Goal: Information Seeking & Learning: Compare options

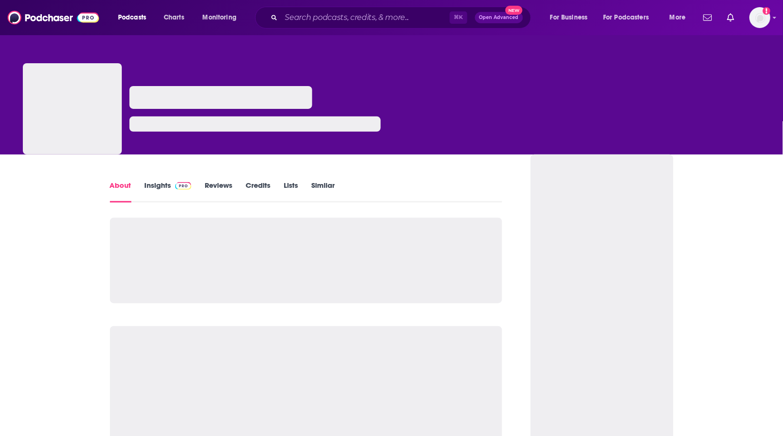
click at [163, 181] on link "Insights" at bounding box center [168, 192] width 47 height 22
click at [386, 24] on div "⌘ K Open Advanced New" at bounding box center [393, 18] width 276 height 22
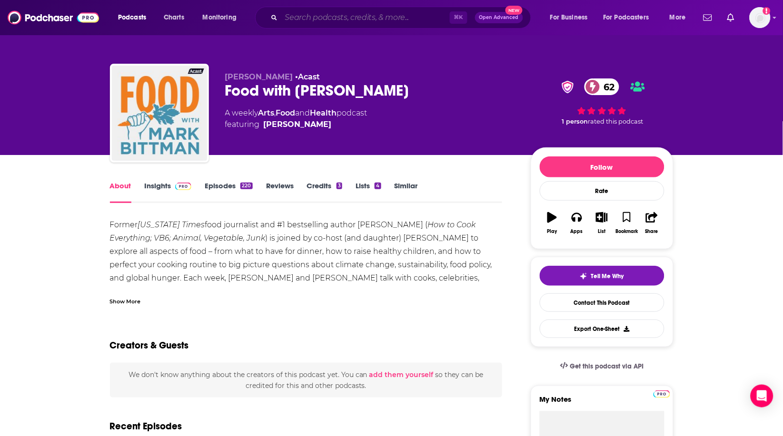
click at [379, 18] on input "Search podcasts, credits, & more..." at bounding box center [365, 17] width 168 height 15
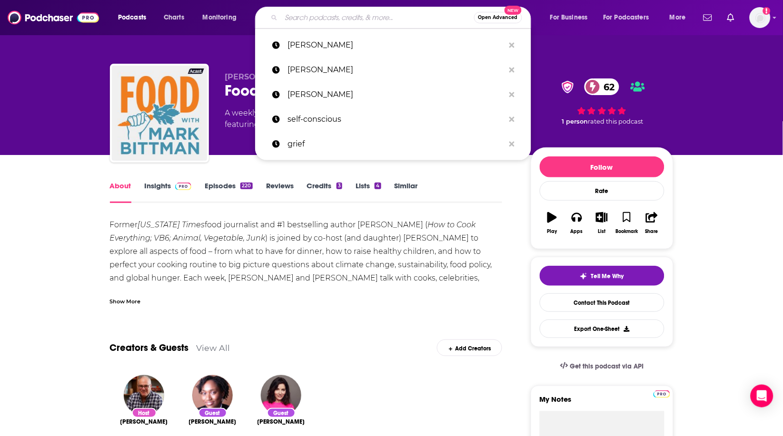
click at [151, 185] on link "Insights" at bounding box center [168, 192] width 47 height 22
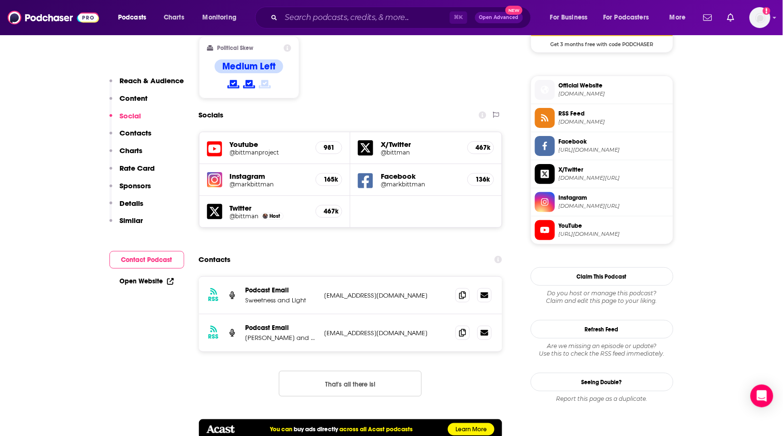
scroll to position [819, 0]
click at [459, 291] on icon at bounding box center [462, 295] width 7 height 8
drag, startPoint x: 464, startPoint y: 296, endPoint x: 343, endPoint y: 284, distance: 121.5
click at [461, 330] on icon at bounding box center [462, 334] width 7 height 8
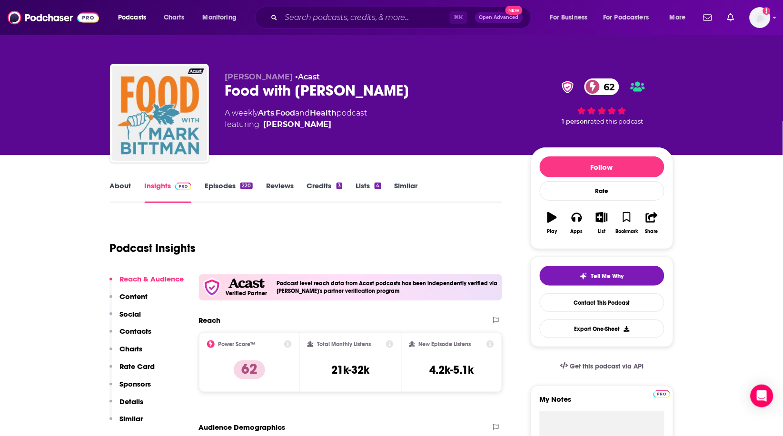
scroll to position [0, 0]
click at [298, 20] on input "Search podcasts, credits, & more..." at bounding box center [365, 17] width 168 height 15
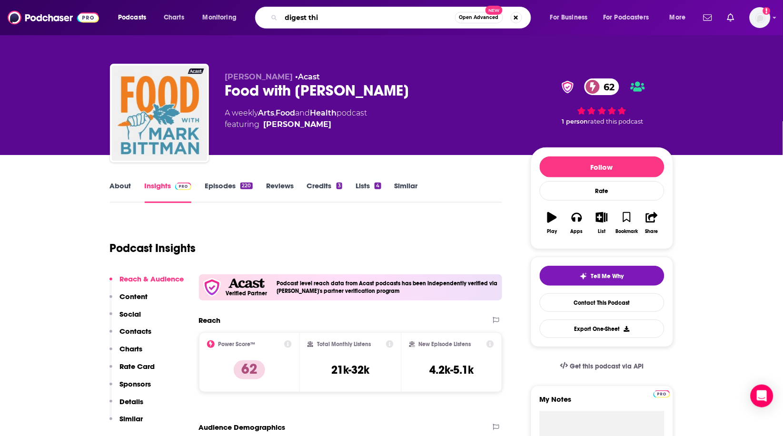
type input "digest this"
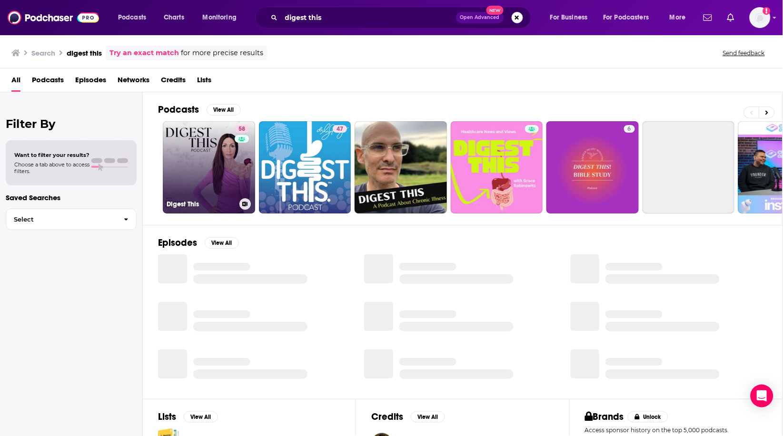
click at [208, 174] on link "58 Digest This" at bounding box center [209, 167] width 92 height 92
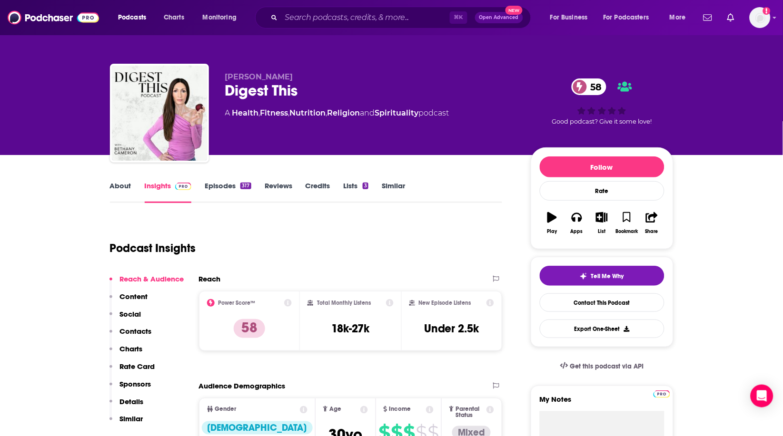
click at [119, 188] on link "About" at bounding box center [120, 192] width 21 height 22
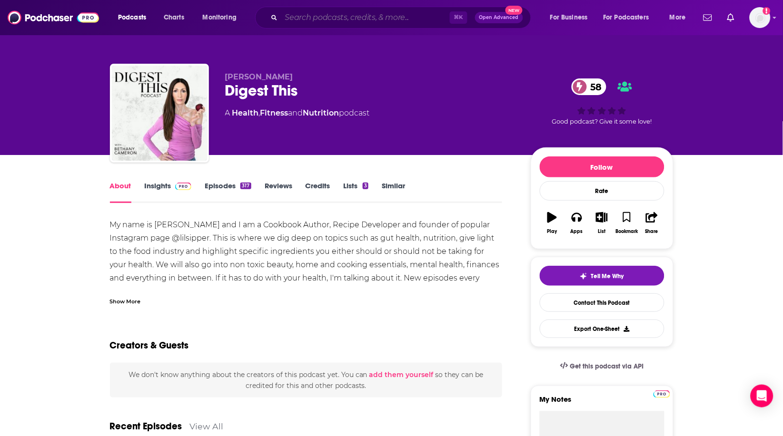
click at [328, 23] on input "Search podcasts, credits, & more..." at bounding box center [365, 17] width 168 height 15
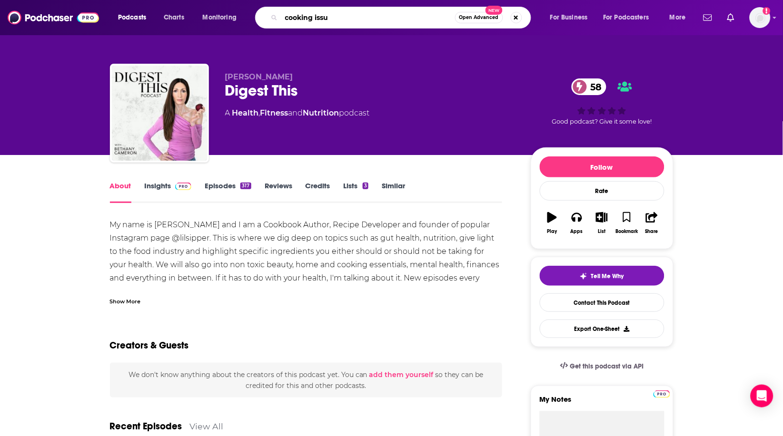
type input "cooking issue"
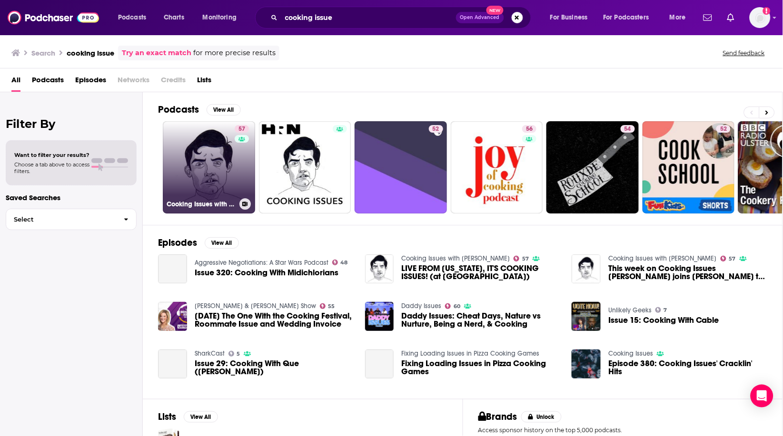
click at [227, 185] on link "57 Cooking Issues with [PERSON_NAME]" at bounding box center [209, 167] width 92 height 92
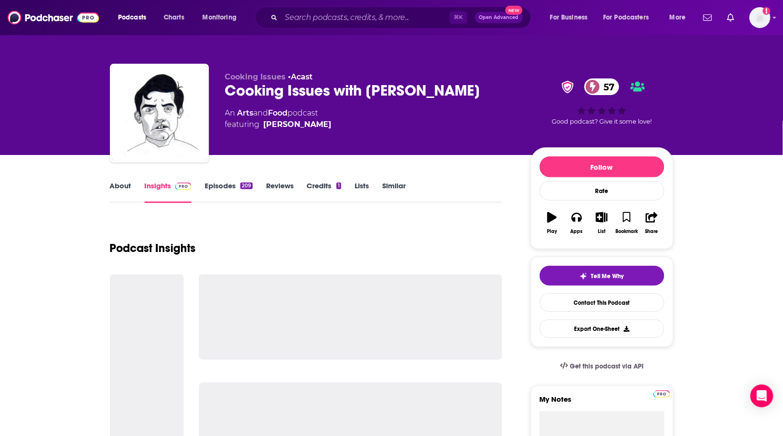
click at [125, 188] on link "About" at bounding box center [120, 192] width 21 height 22
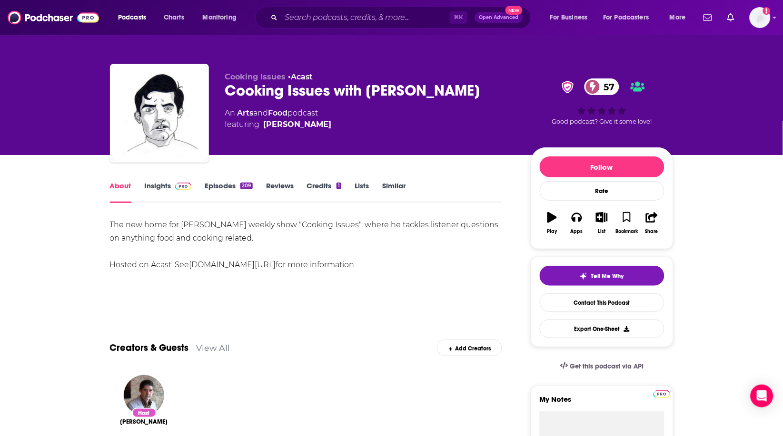
click at [152, 188] on link "Insights" at bounding box center [168, 192] width 47 height 22
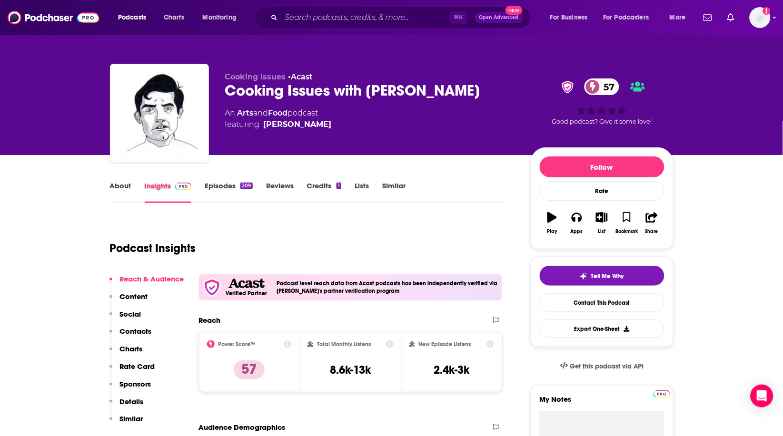
drag, startPoint x: 194, startPoint y: 187, endPoint x: 215, endPoint y: 186, distance: 21.4
click at [195, 187] on div "Insights" at bounding box center [175, 192] width 60 height 22
click at [215, 186] on link "Episodes 209" at bounding box center [229, 192] width 48 height 22
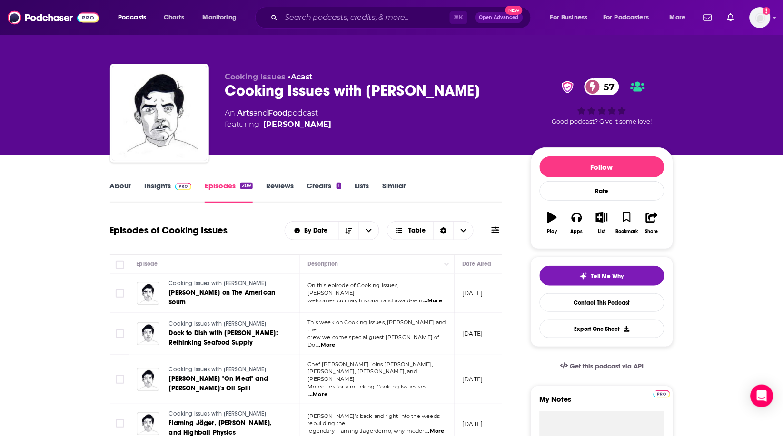
click at [367, 93] on div "Cooking Issues with [PERSON_NAME] 57" at bounding box center [370, 90] width 290 height 19
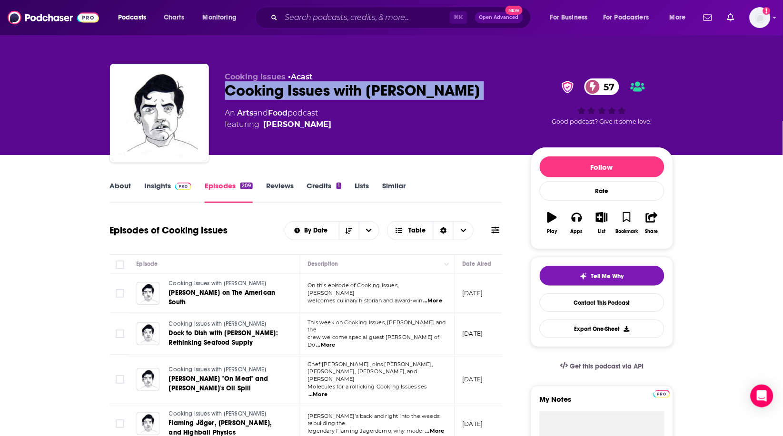
click at [366, 93] on div "Cooking Issues with [PERSON_NAME] 57" at bounding box center [370, 90] width 290 height 19
copy div "Cooking Issues with [PERSON_NAME] 57"
click at [116, 185] on link "About" at bounding box center [120, 192] width 21 height 22
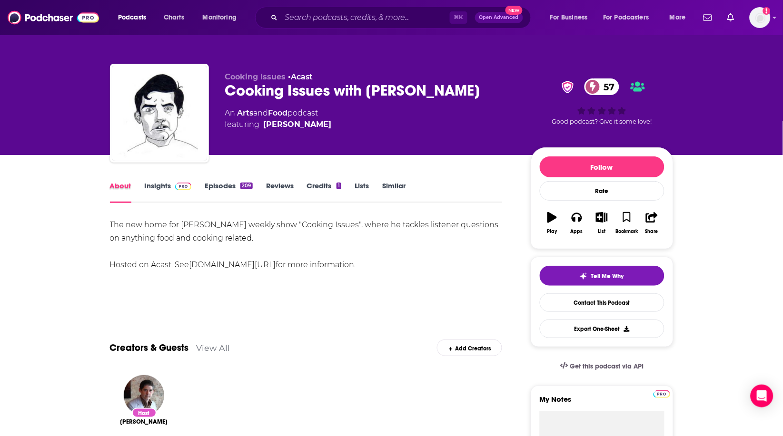
click at [140, 188] on div "About" at bounding box center [127, 192] width 35 height 22
click at [151, 188] on link "Insights" at bounding box center [168, 192] width 47 height 22
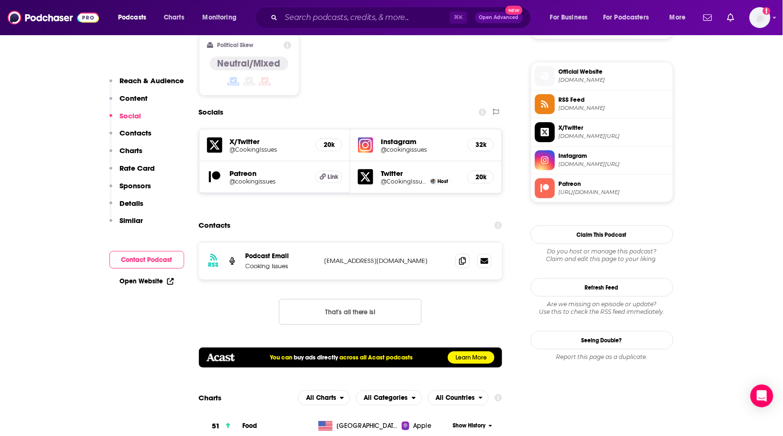
scroll to position [854, 0]
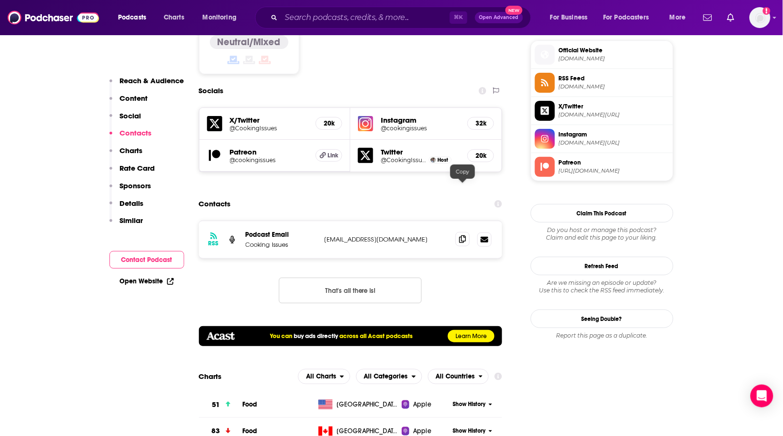
click at [464, 236] on icon at bounding box center [462, 240] width 7 height 8
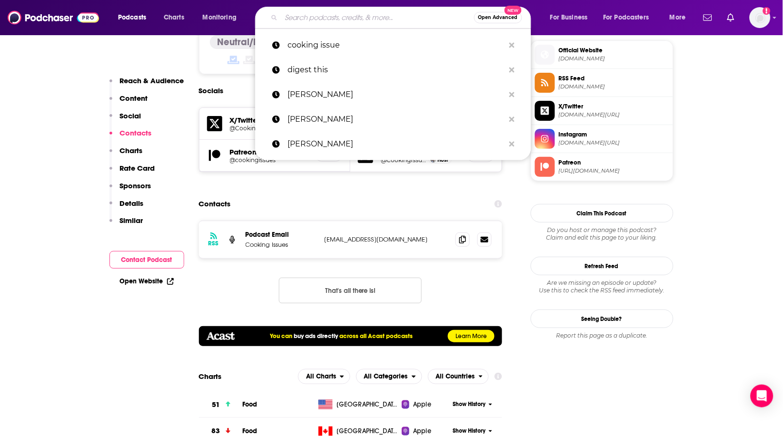
click at [383, 21] on input "Search podcasts, credits, & more..." at bounding box center [377, 17] width 193 height 15
paste input "Good Food"
type input "Good Food"
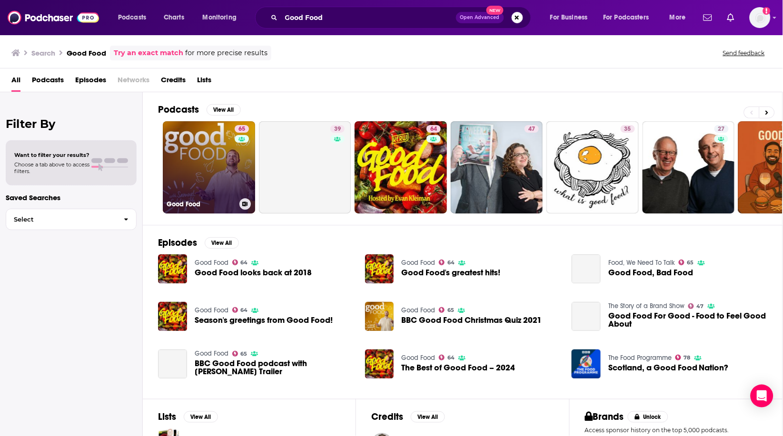
click at [237, 144] on div "65" at bounding box center [243, 161] width 17 height 73
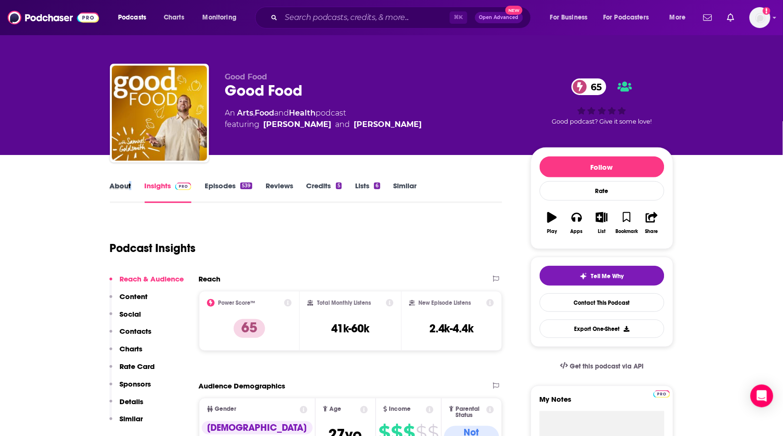
drag, startPoint x: 131, startPoint y: 182, endPoint x: 125, endPoint y: 185, distance: 6.8
click at [129, 182] on div "About" at bounding box center [127, 192] width 35 height 22
click at [125, 185] on link "About" at bounding box center [120, 192] width 21 height 22
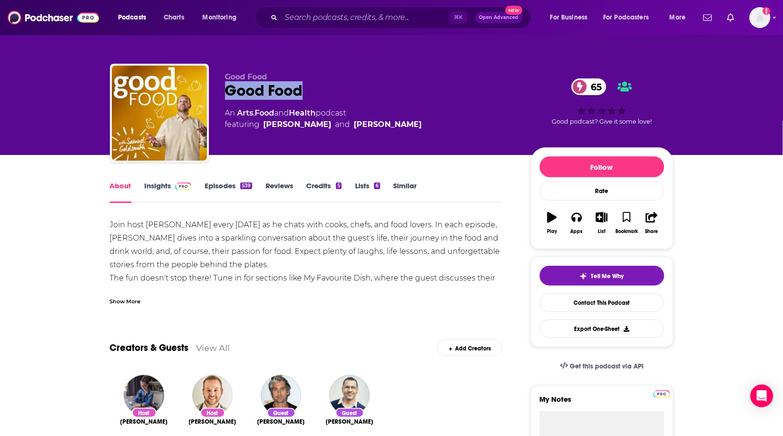
drag, startPoint x: 293, startPoint y: 91, endPoint x: 200, endPoint y: 106, distance: 93.5
click at [224, 91] on div "Good Food Good Food 65 An Arts , Food and Health podcast featuring [PERSON_NAME…" at bounding box center [392, 115] width 564 height 103
copy h1 "Good Food"
click at [164, 186] on link "Insights" at bounding box center [168, 192] width 47 height 22
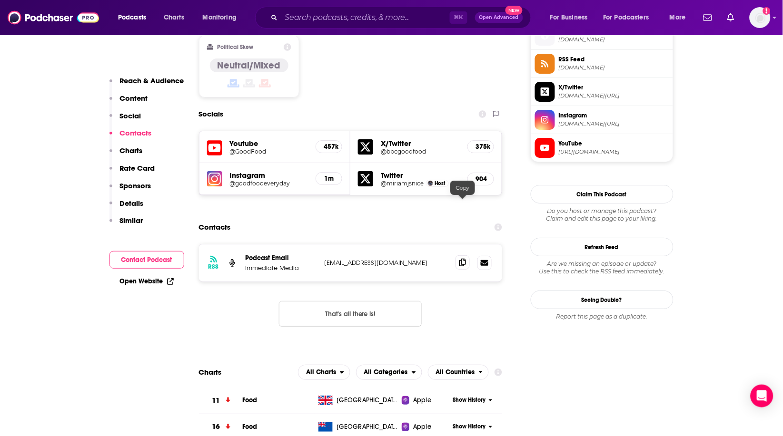
scroll to position [789, 0]
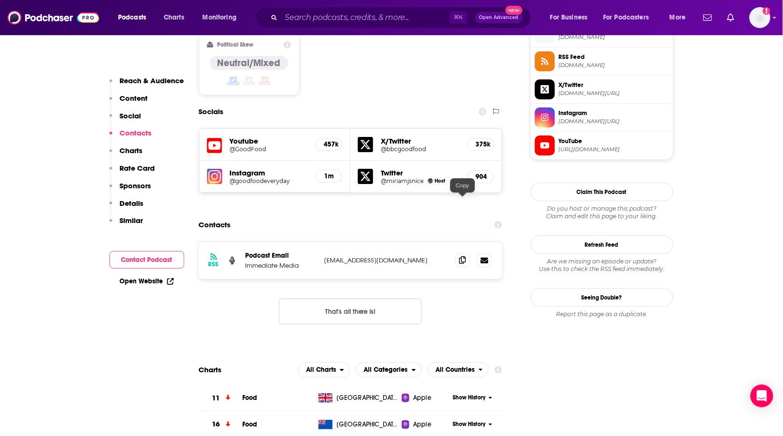
click at [458, 253] on span at bounding box center [462, 260] width 14 height 14
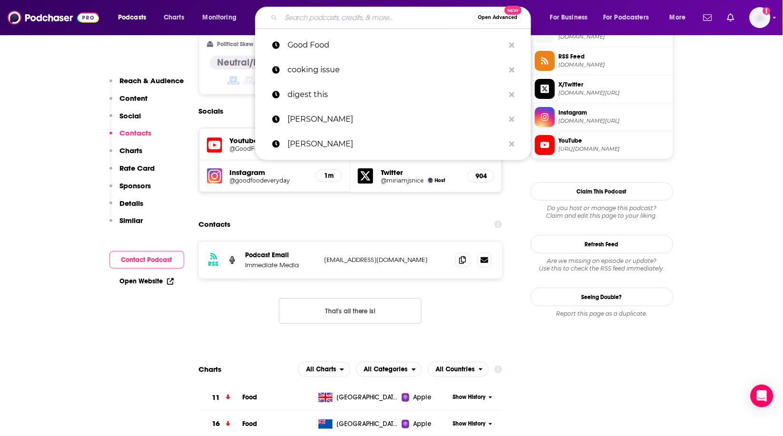
click at [321, 19] on input "Search podcasts, credits, & more..." at bounding box center [377, 17] width 193 height 15
paste input "The Kitchen Cabinet"
type input "The Kitchen Cabinet"
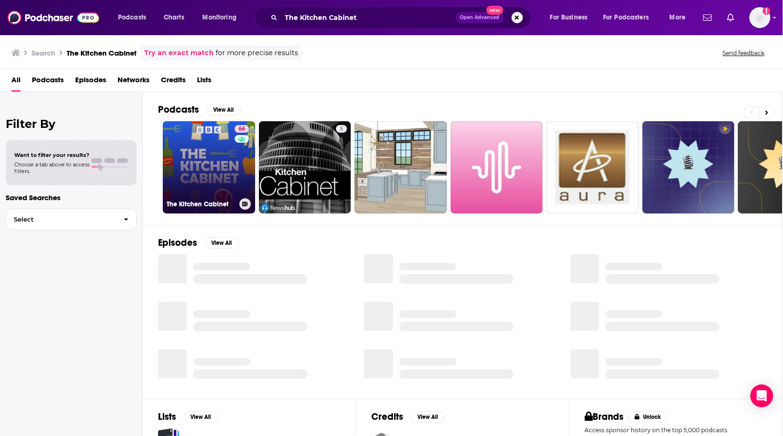
click at [215, 169] on link "66 The Kitchen Cabinet" at bounding box center [209, 167] width 92 height 92
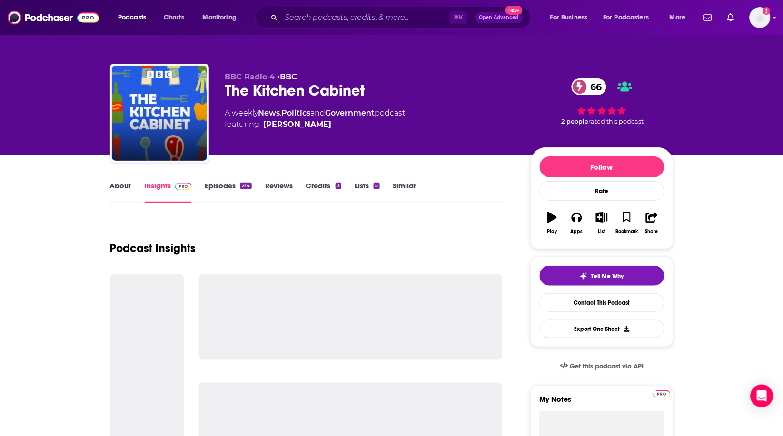
scroll to position [1, 0]
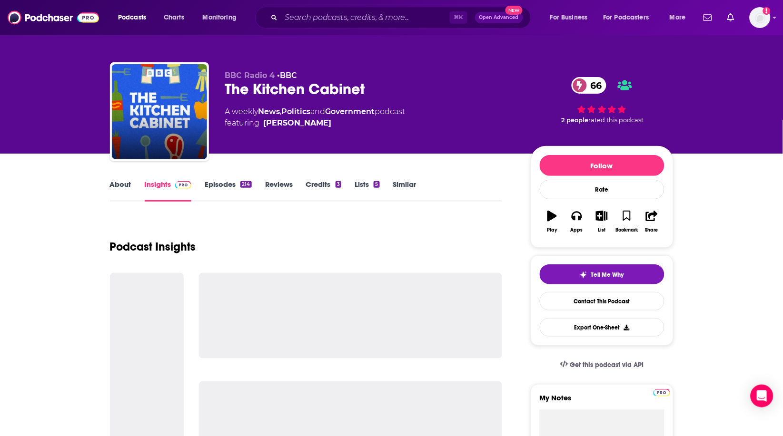
click at [125, 188] on link "About" at bounding box center [120, 191] width 21 height 22
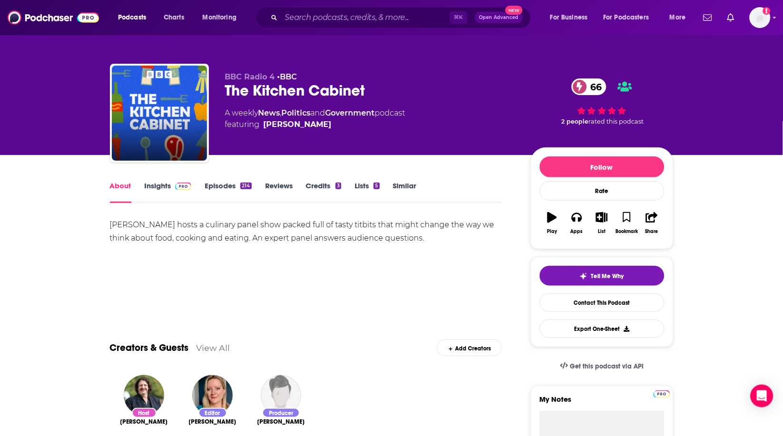
click at [158, 188] on link "Insights" at bounding box center [168, 192] width 47 height 22
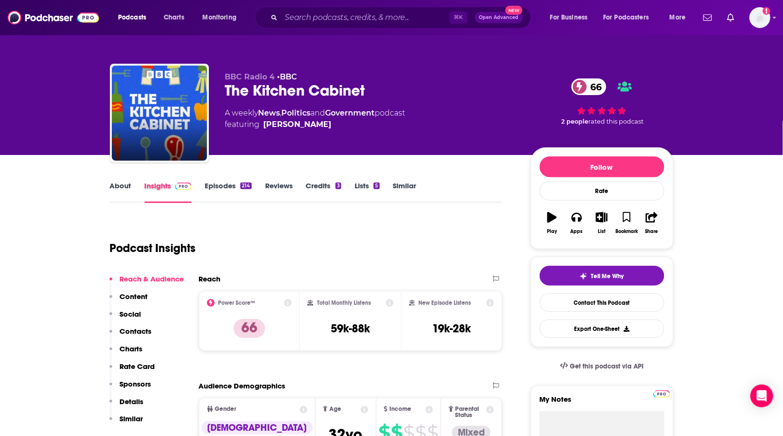
click at [202, 187] on div "Insights" at bounding box center [175, 192] width 60 height 22
click at [214, 186] on link "Episodes 214" at bounding box center [228, 192] width 47 height 22
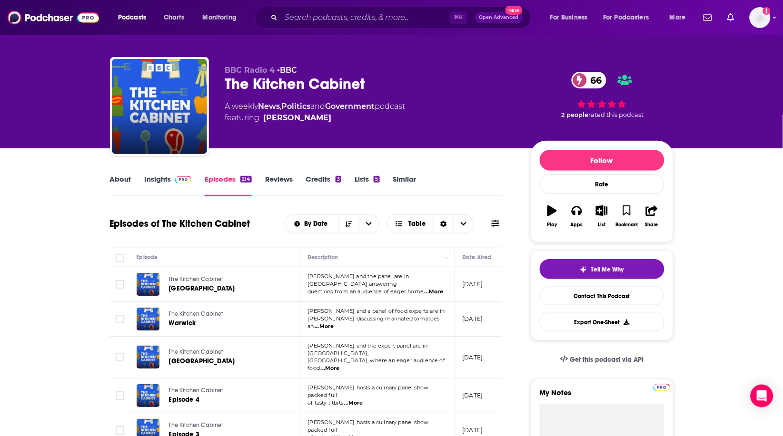
scroll to position [10, 0]
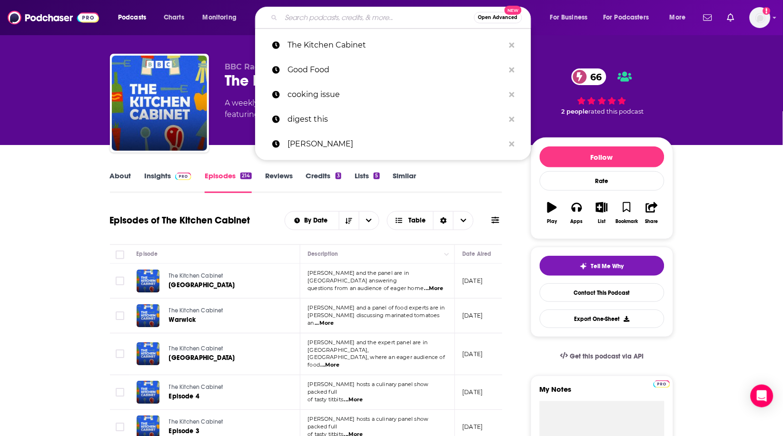
click at [323, 15] on input "Search podcasts, credits, & more..." at bounding box center [377, 17] width 193 height 15
paste input "Inside [PERSON_NAME]'s Kitchen"
type input "Inside [PERSON_NAME]'s Kitchen"
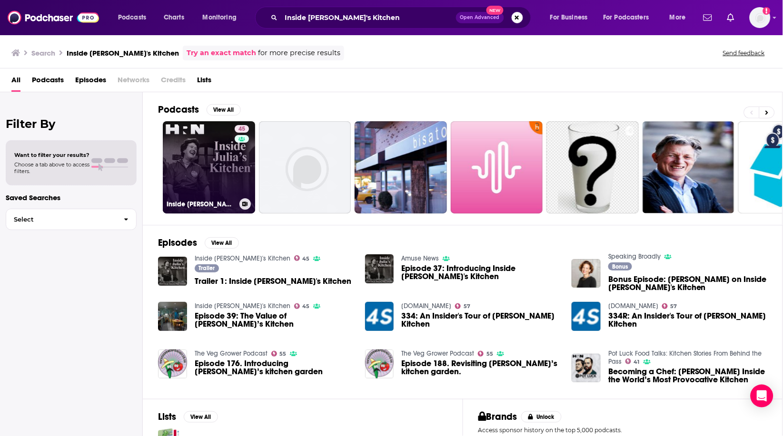
scroll to position [3, 0]
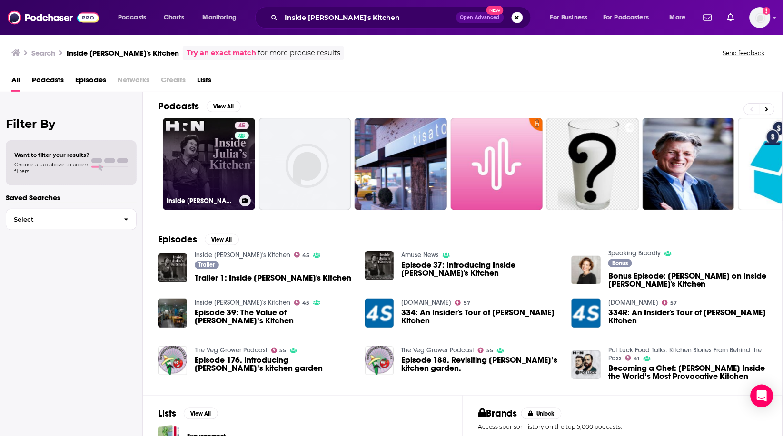
click at [218, 154] on link "45 Inside [PERSON_NAME]'s Kitchen" at bounding box center [209, 164] width 92 height 92
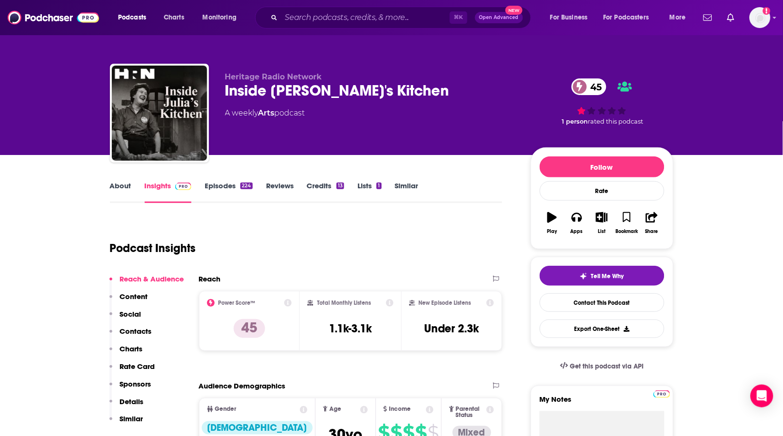
click at [121, 192] on link "About" at bounding box center [120, 192] width 21 height 22
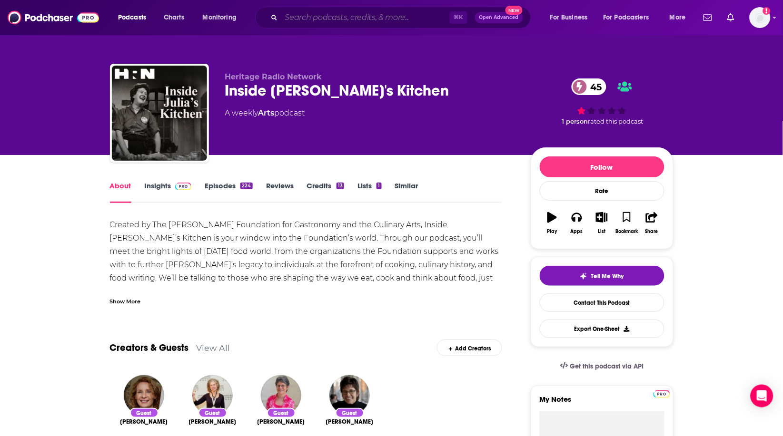
click at [335, 17] on input "Search podcasts, credits, & more..." at bounding box center [365, 17] width 168 height 15
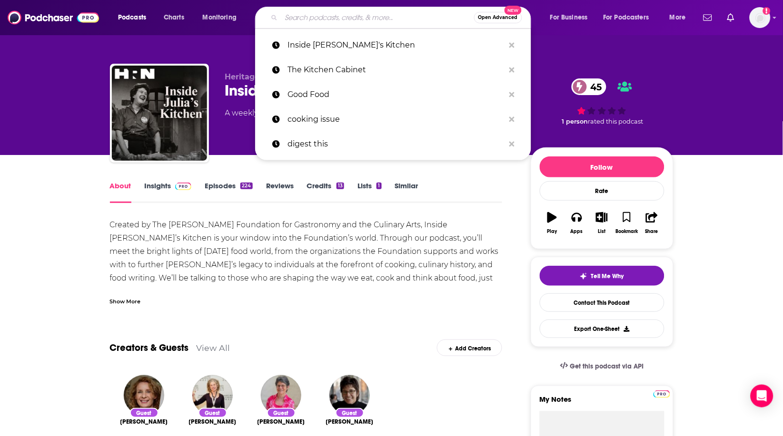
paste input "SAVOR"
type input "SAVOR"
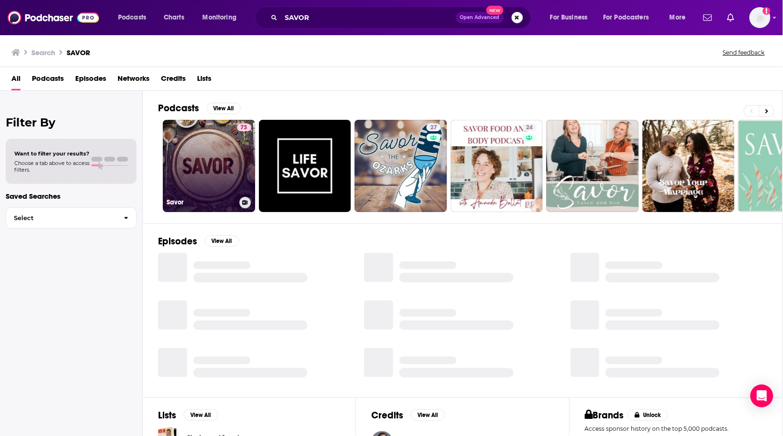
click at [217, 163] on link "73 Savor" at bounding box center [209, 166] width 92 height 92
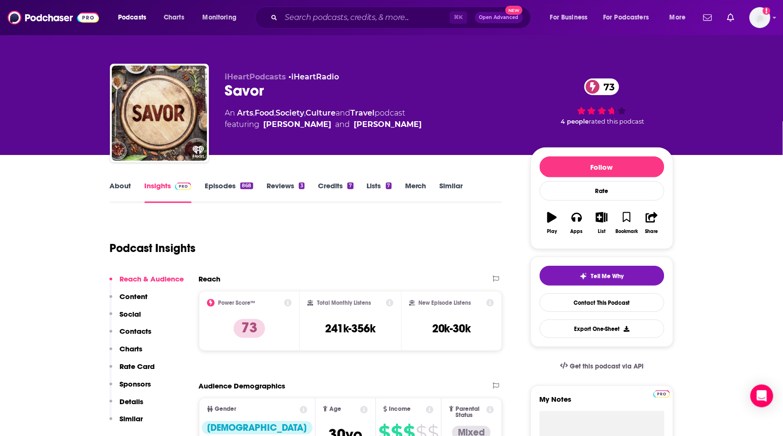
click at [120, 188] on link "About" at bounding box center [120, 192] width 21 height 22
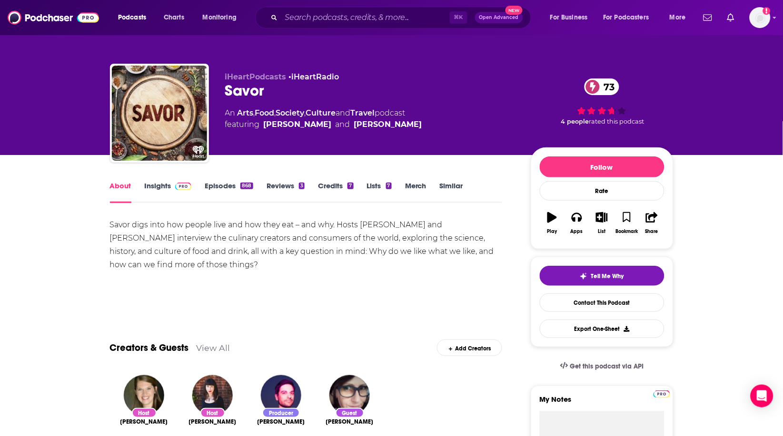
click at [252, 91] on div "Savor 73" at bounding box center [370, 90] width 290 height 19
copy div "Savor 73"
drag, startPoint x: 10, startPoint y: 163, endPoint x: 355, endPoint y: 138, distance: 345.4
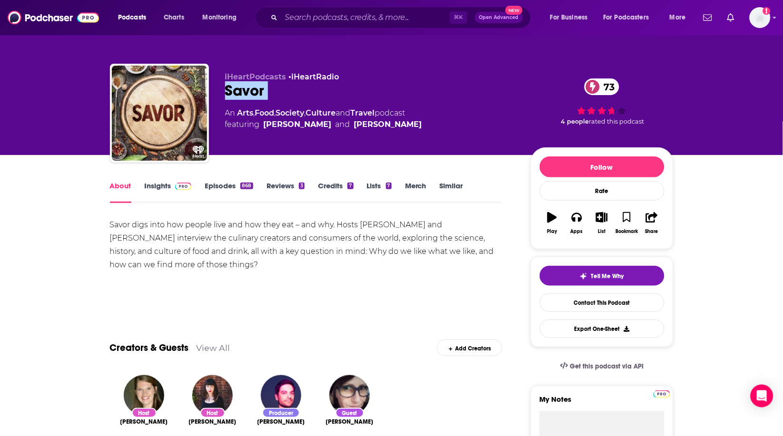
click at [455, 93] on div "Savor 73" at bounding box center [370, 90] width 290 height 19
click at [166, 188] on link "Insights" at bounding box center [168, 192] width 47 height 22
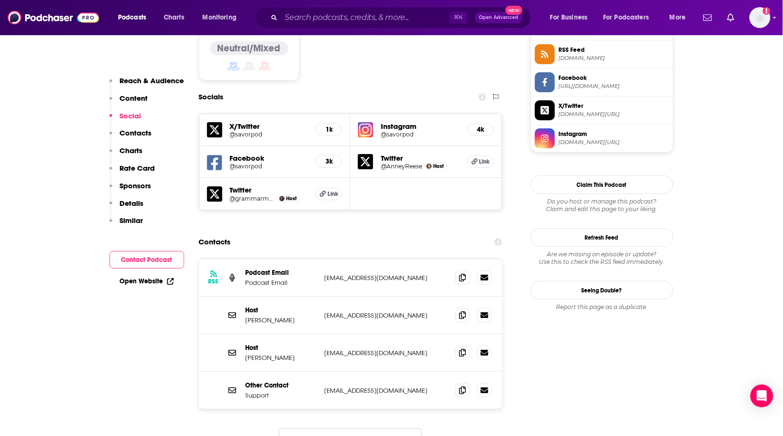
scroll to position [797, 0]
click at [463, 348] on icon at bounding box center [462, 352] width 7 height 8
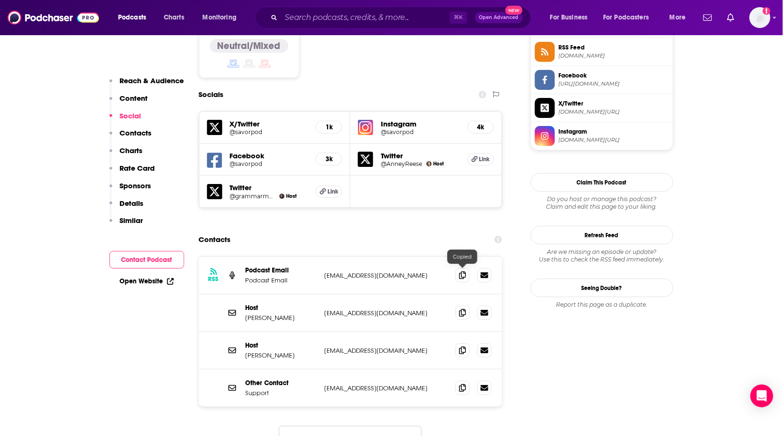
drag, startPoint x: 459, startPoint y: 270, endPoint x: 397, endPoint y: 380, distance: 126.4
click at [459, 309] on icon at bounding box center [462, 313] width 7 height 8
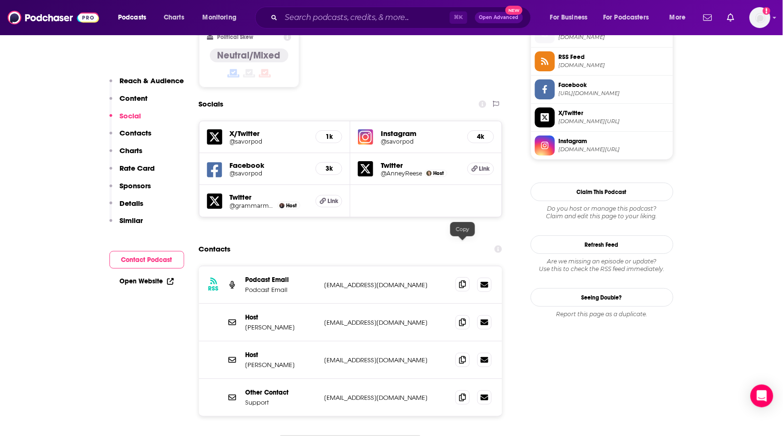
click at [468, 277] on span at bounding box center [462, 284] width 14 height 14
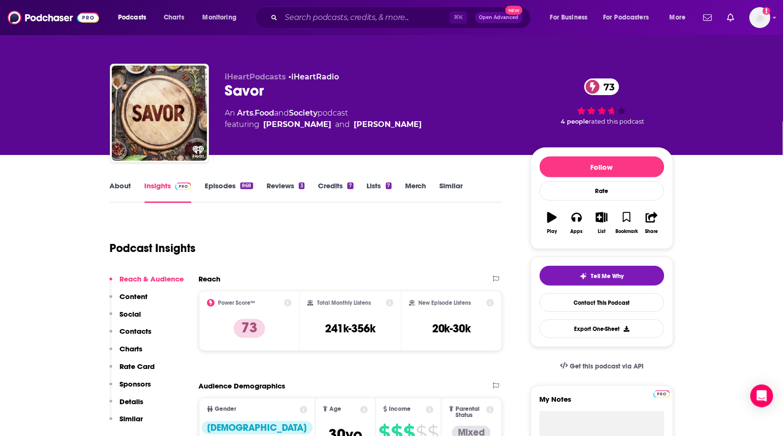
scroll to position [0, 0]
click at [388, 14] on input "Search podcasts, credits, & more..." at bounding box center [365, 17] width 168 height 15
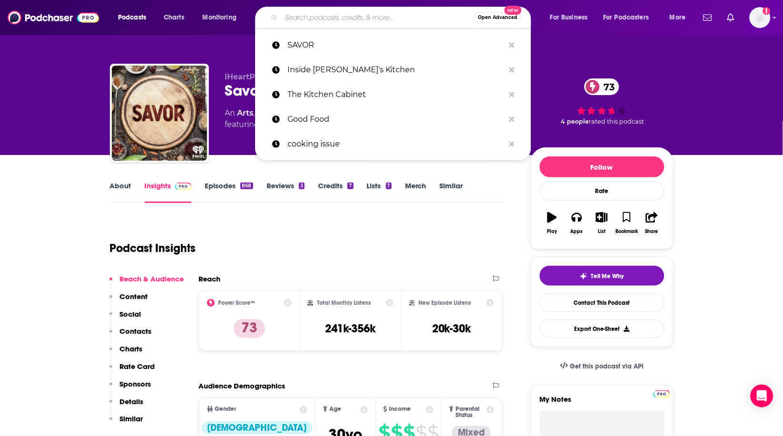
paste input "5 Minute Food Fix"
type input "5 Minute Food Fix"
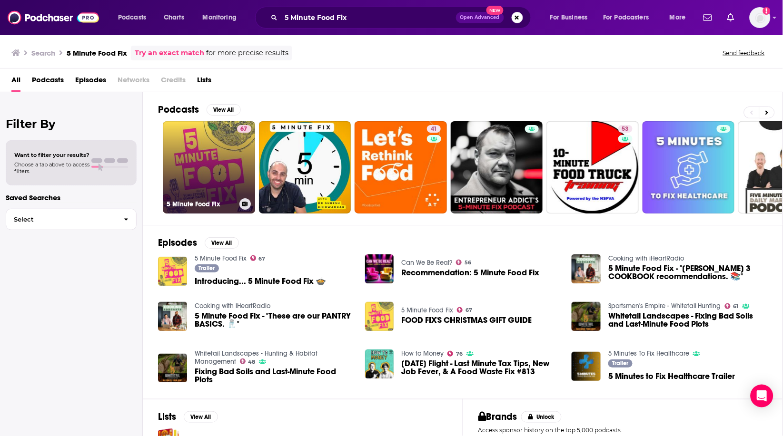
click at [221, 147] on link "67 5 Minute Food Fix" at bounding box center [209, 167] width 92 height 92
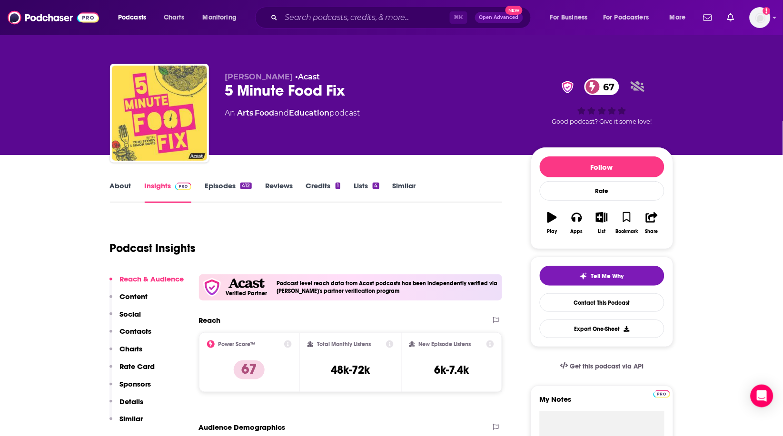
click at [119, 184] on link "About" at bounding box center [120, 192] width 21 height 22
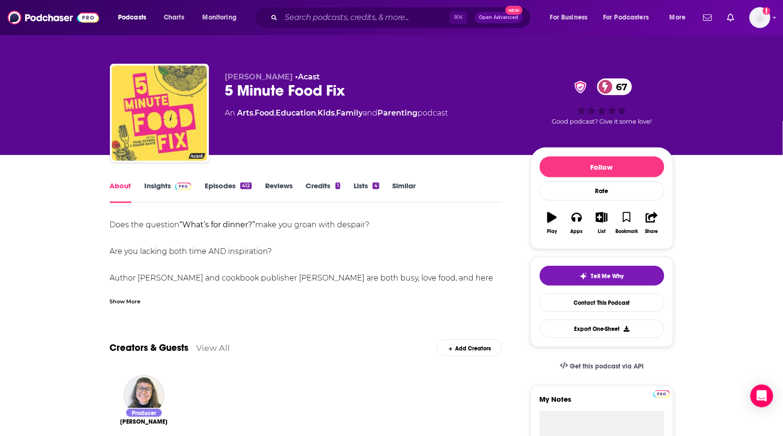
click at [124, 297] on div "Show More" at bounding box center [125, 301] width 31 height 9
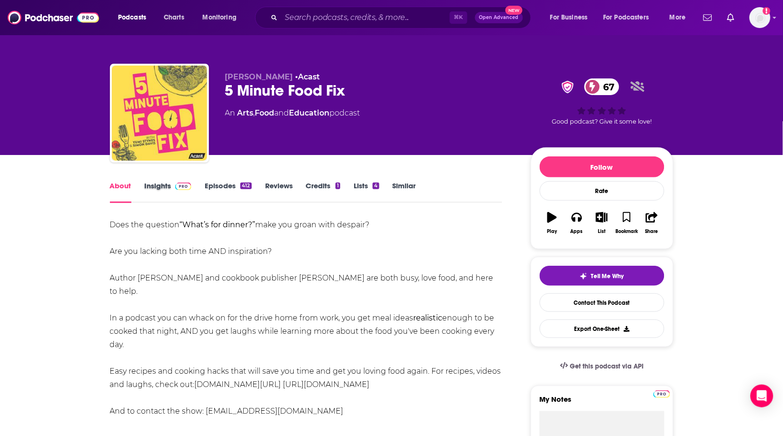
click at [202, 186] on div "Insights" at bounding box center [175, 192] width 60 height 22
click at [218, 186] on link "Episodes 412" at bounding box center [228, 192] width 47 height 22
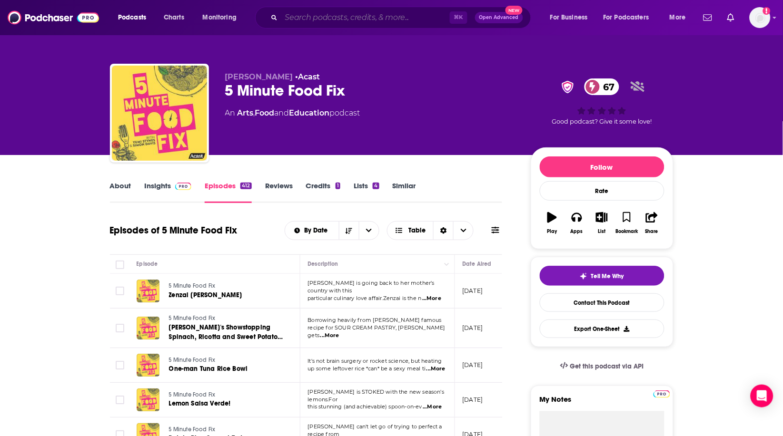
click at [308, 15] on input "Search podcasts, credits, & more..." at bounding box center [365, 17] width 168 height 15
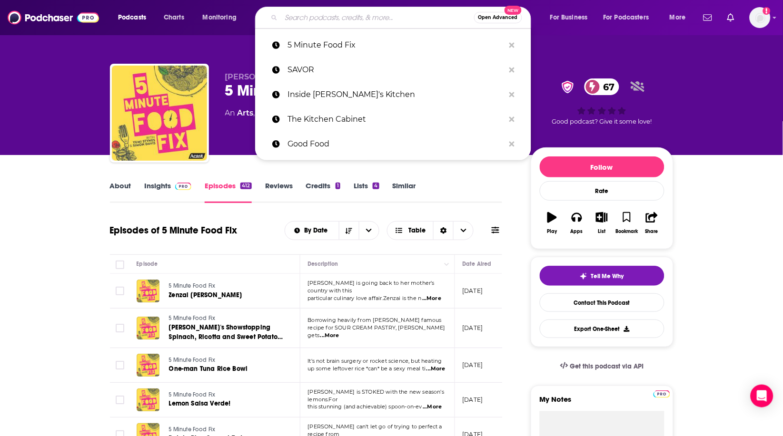
paste input "Cooking the Books with [PERSON_NAME]"
type input "Cooking the Books with [PERSON_NAME]"
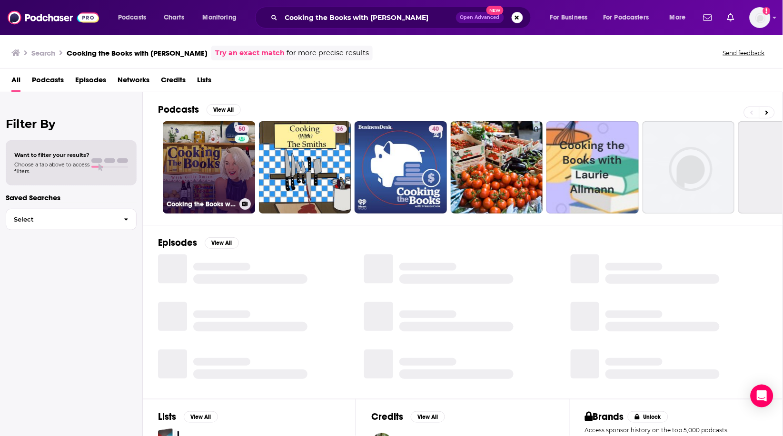
click at [201, 158] on link "50 Cooking the Books with [PERSON_NAME]" at bounding box center [209, 167] width 92 height 92
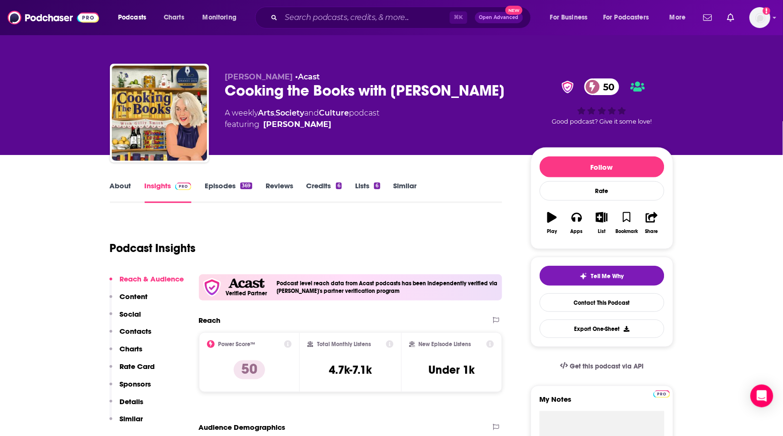
click at [126, 185] on link "About" at bounding box center [120, 192] width 21 height 22
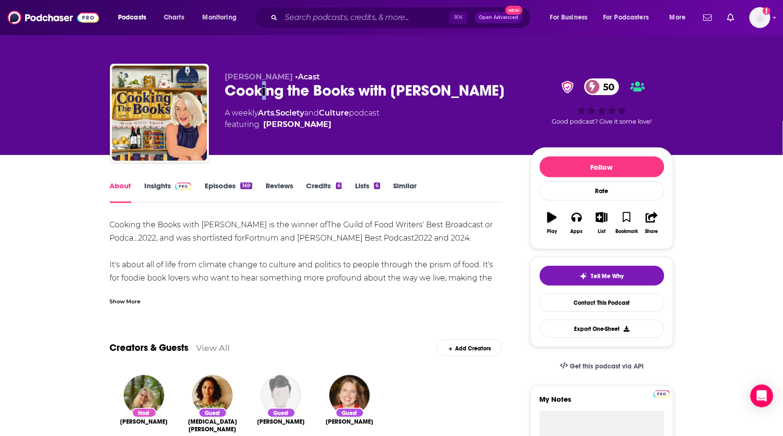
click at [265, 92] on div "Cooking the Books with [PERSON_NAME] 50" at bounding box center [370, 90] width 290 height 19
click at [265, 91] on div "Cooking the Books with [PERSON_NAME] 50" at bounding box center [370, 90] width 290 height 19
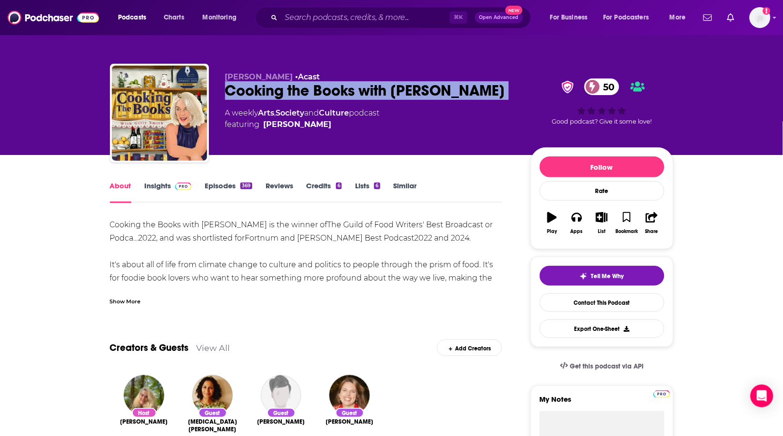
click at [265, 91] on div "Cooking the Books with [PERSON_NAME] 50" at bounding box center [370, 90] width 290 height 19
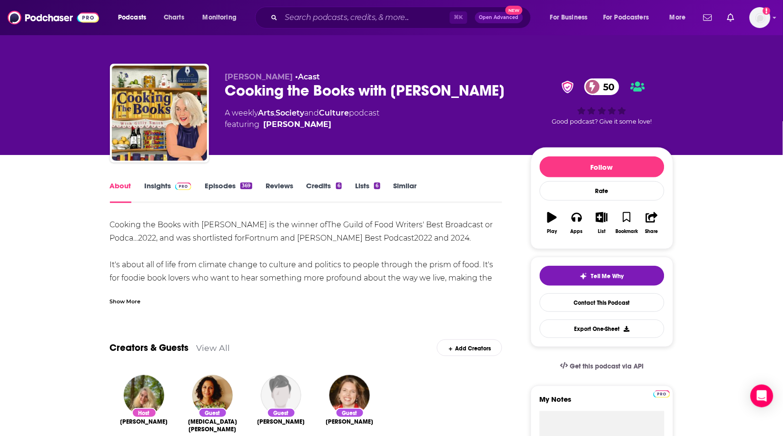
click at [129, 300] on div "Show More" at bounding box center [125, 301] width 31 height 9
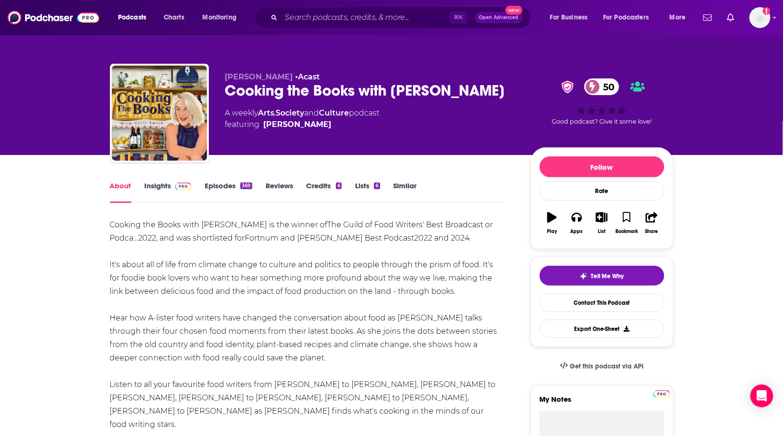
click at [223, 182] on link "Episodes 369" at bounding box center [228, 192] width 47 height 22
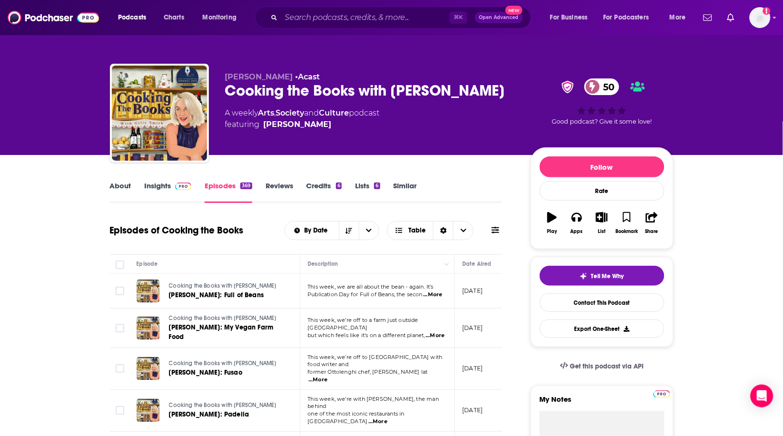
click at [164, 188] on link "Insights" at bounding box center [168, 192] width 47 height 22
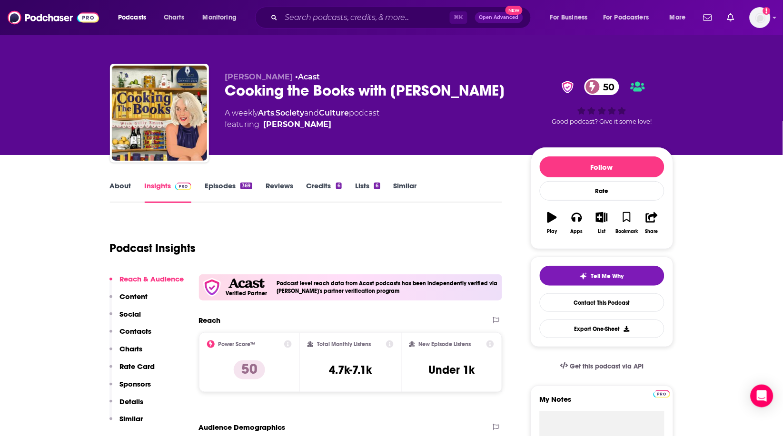
click at [163, 186] on link "Insights" at bounding box center [168, 192] width 47 height 22
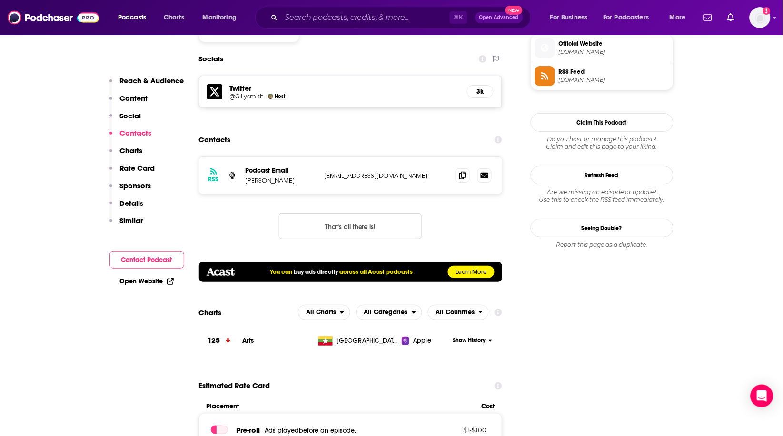
scroll to position [910, 0]
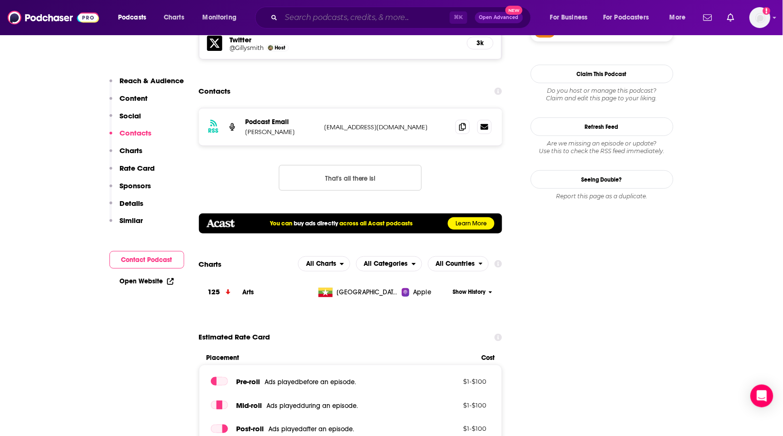
click at [414, 14] on input "Search podcasts, credits, & more..." at bounding box center [365, 17] width 168 height 15
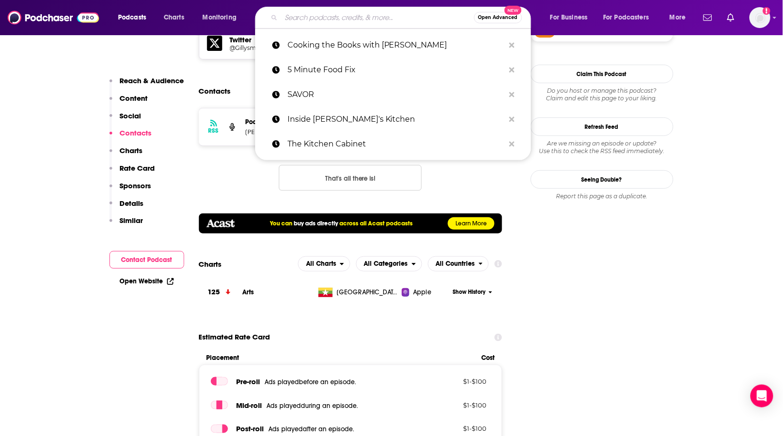
type input "t"
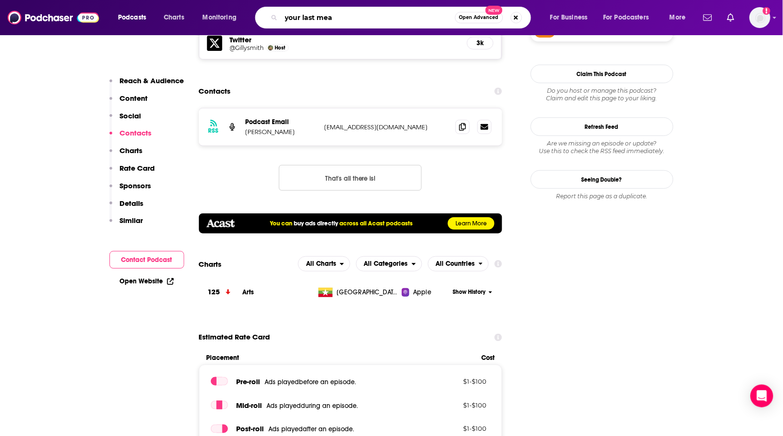
type input "your last meal"
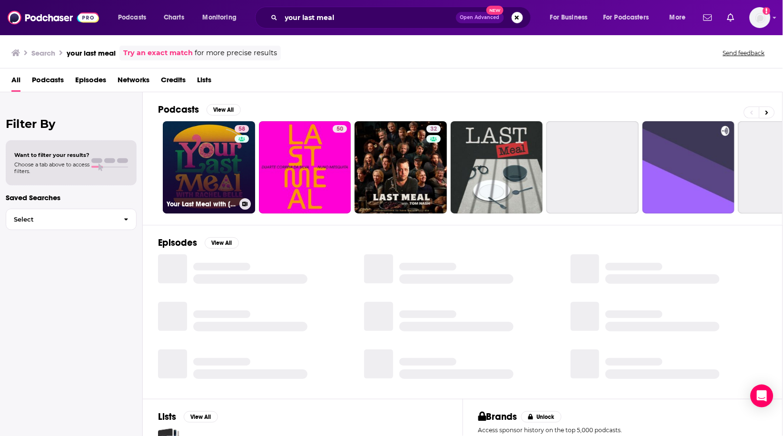
click at [230, 156] on link "58 Your Last Meal with [PERSON_NAME]" at bounding box center [209, 167] width 92 height 92
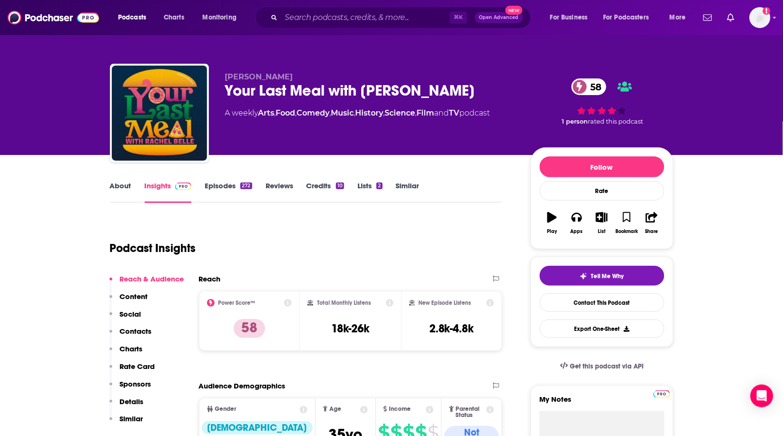
click at [124, 189] on link "About" at bounding box center [120, 192] width 21 height 22
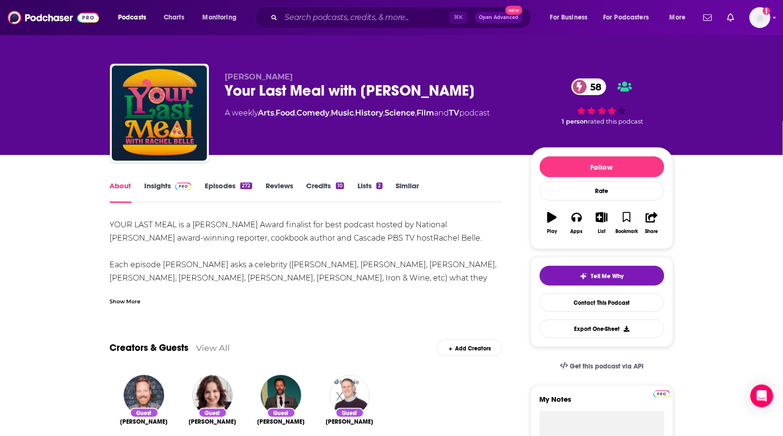
click at [156, 194] on link "Insights" at bounding box center [168, 192] width 47 height 22
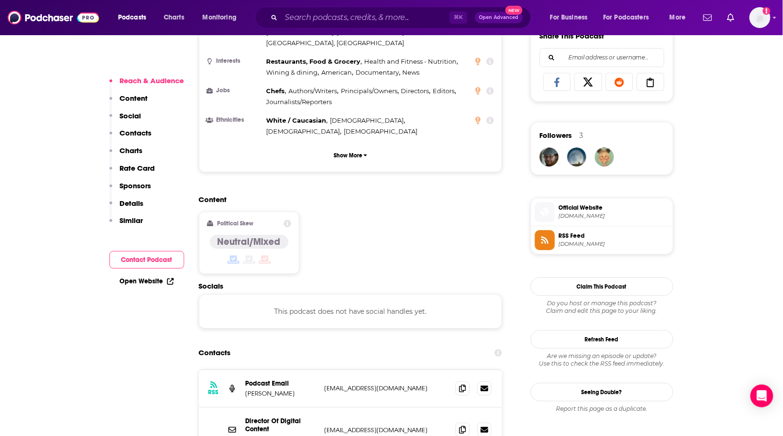
scroll to position [770, 0]
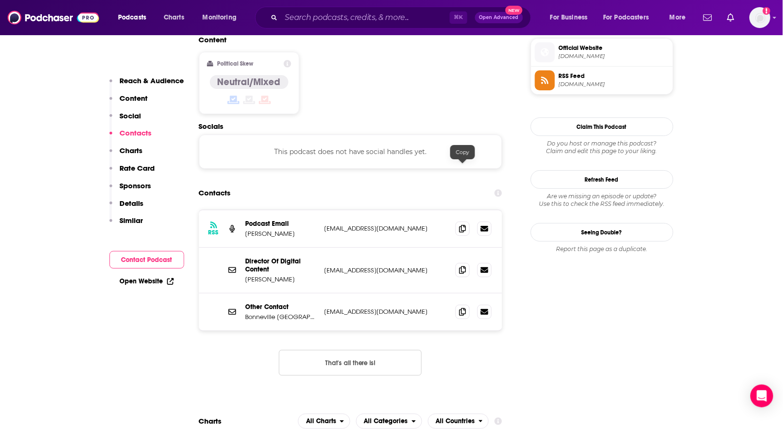
drag, startPoint x: 467, startPoint y: 169, endPoint x: 458, endPoint y: 107, distance: 63.0
click at [467, 222] on span at bounding box center [462, 229] width 14 height 14
click at [292, 18] on input "Search podcasts, credits, & more..." at bounding box center [365, 17] width 168 height 15
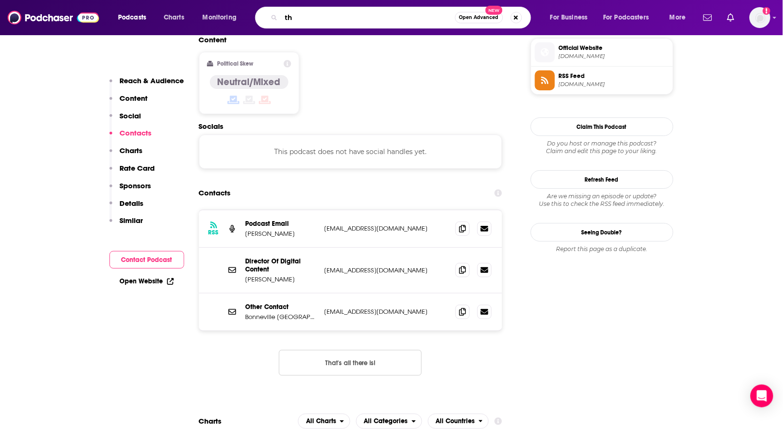
type input "t"
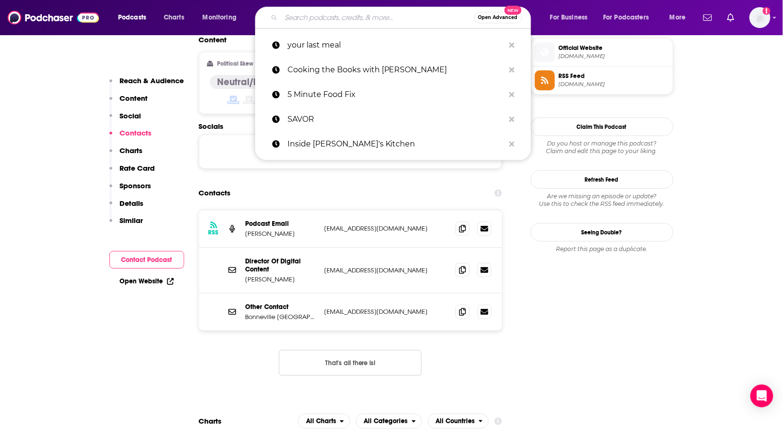
paste input "The Menu Podcast"
type input "The Menu Podcast"
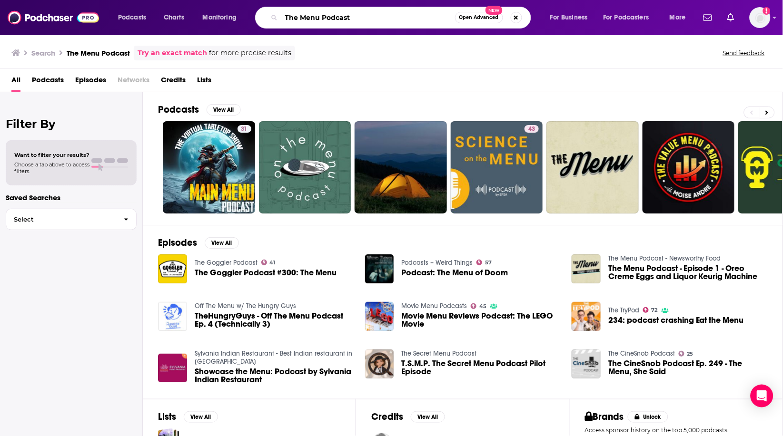
drag, startPoint x: 364, startPoint y: 20, endPoint x: 284, endPoint y: 14, distance: 80.7
click at [284, 14] on input "The Menu Podcast" at bounding box center [368, 17] width 174 height 15
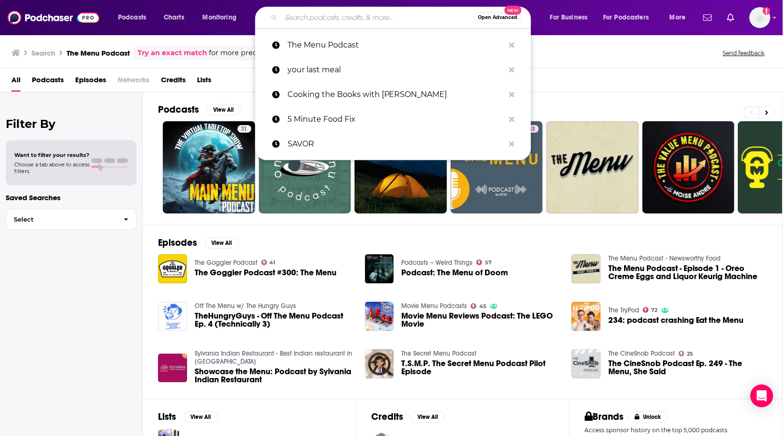
paste input "Special Sauce with [PERSON_NAME]"
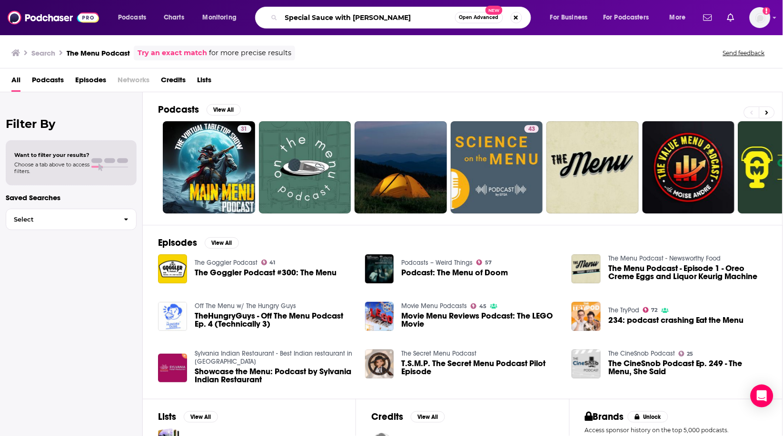
type input "Special Sauce with [PERSON_NAME]"
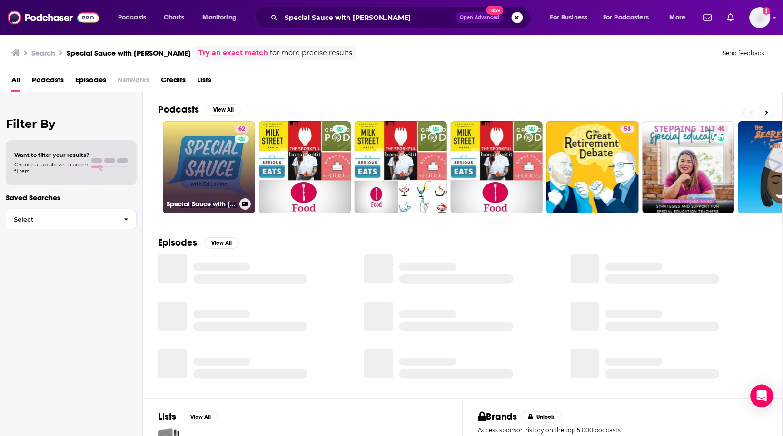
click at [212, 155] on link "62 Special Sauce with [PERSON_NAME]" at bounding box center [209, 167] width 92 height 92
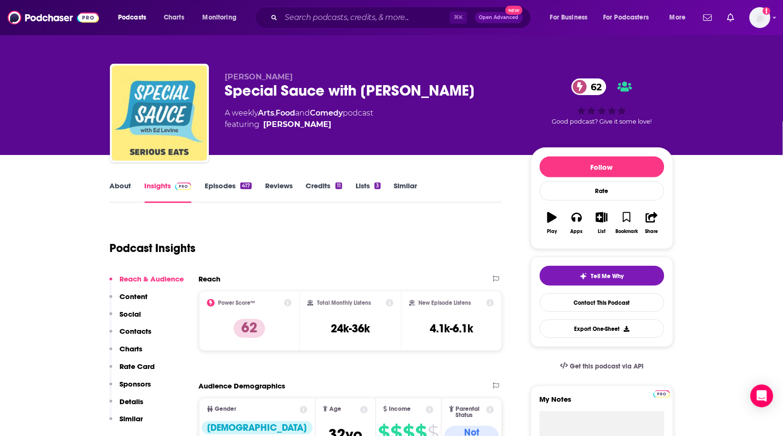
click at [127, 188] on link "About" at bounding box center [120, 192] width 21 height 22
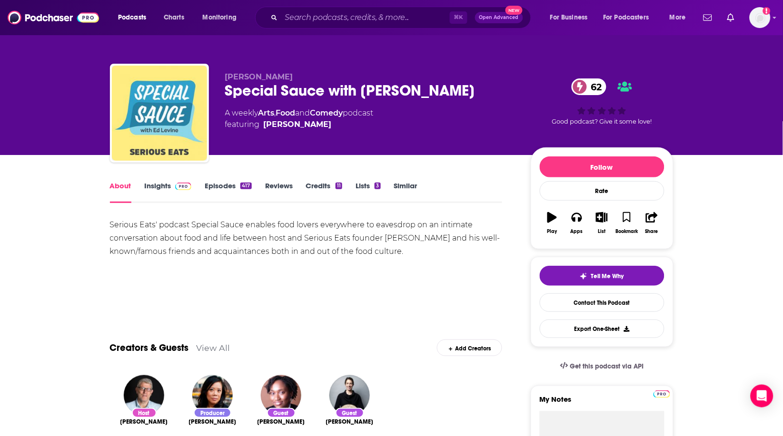
click at [154, 185] on link "Insights" at bounding box center [168, 192] width 47 height 22
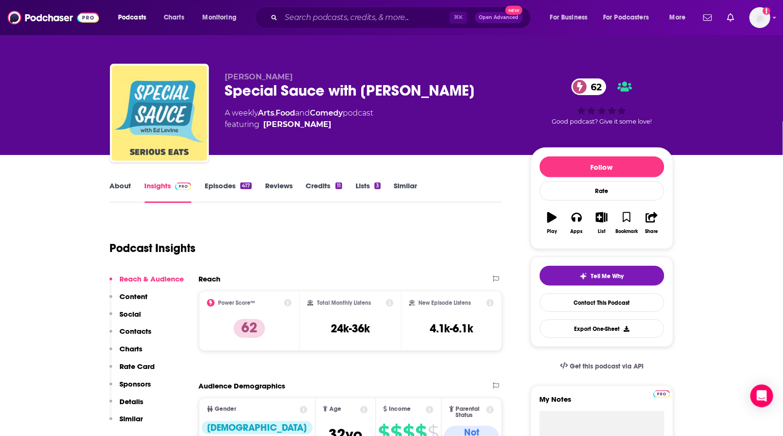
click at [271, 95] on div "Special Sauce with [PERSON_NAME] 62" at bounding box center [370, 90] width 290 height 19
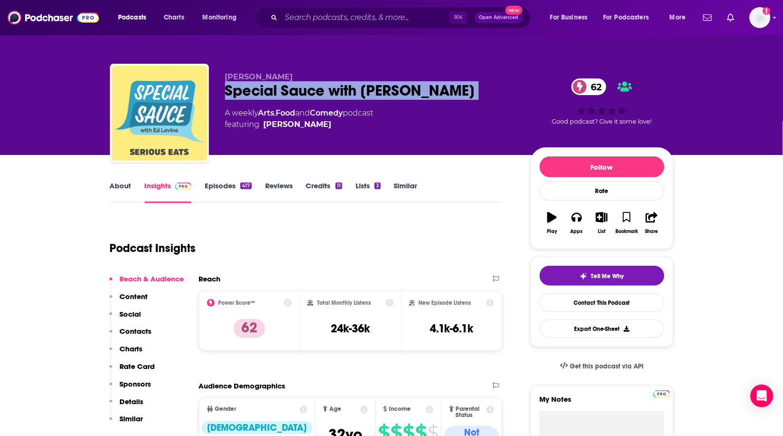
click at [271, 95] on div "Special Sauce with [PERSON_NAME] 62" at bounding box center [370, 90] width 290 height 19
copy div "Special Sauce with [PERSON_NAME] 62"
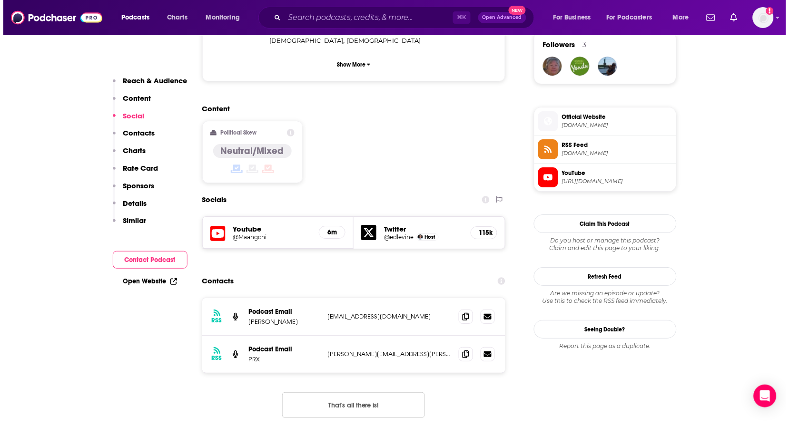
scroll to position [804, 0]
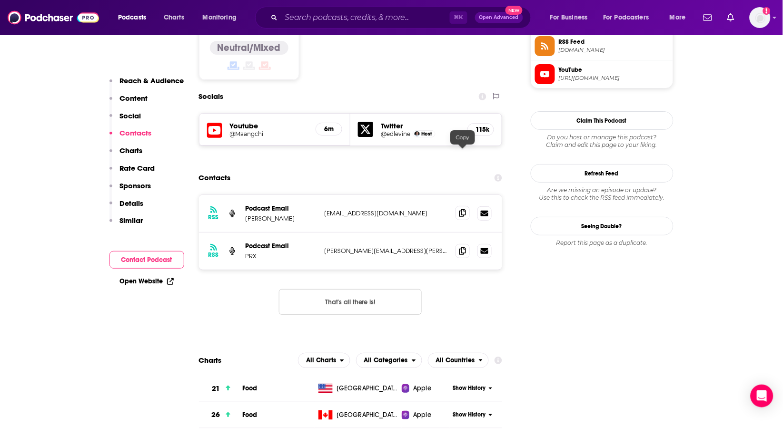
click at [462, 209] on icon at bounding box center [462, 213] width 7 height 8
click at [465, 247] on icon at bounding box center [462, 251] width 7 height 8
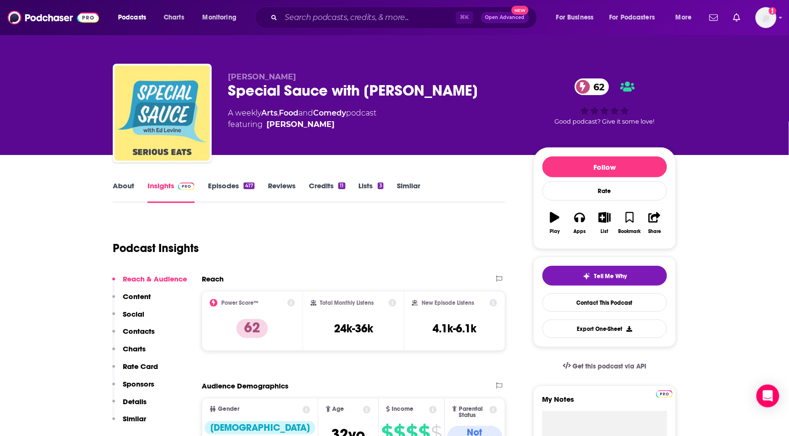
scroll to position [0, 0]
click at [356, 17] on input "Search podcasts, credits, & more..." at bounding box center [368, 17] width 175 height 15
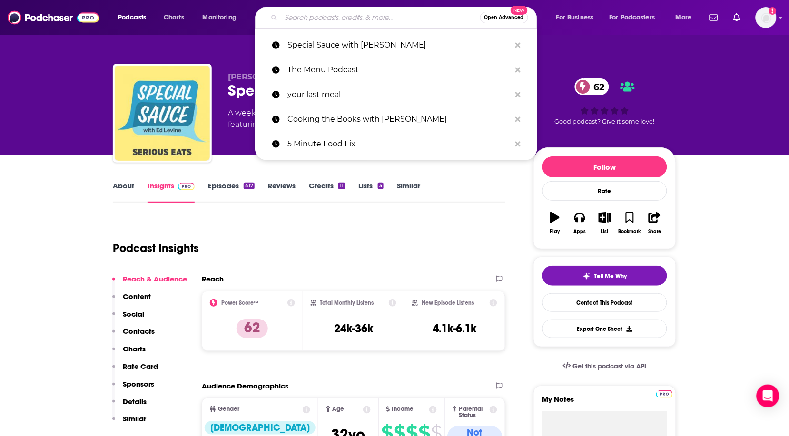
paste input "Food Network Obsessed"
type input "Food Network Obsessed"
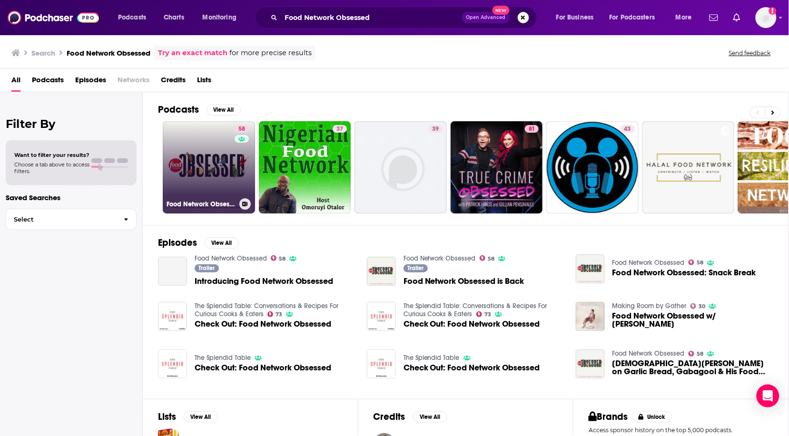
scroll to position [13, 0]
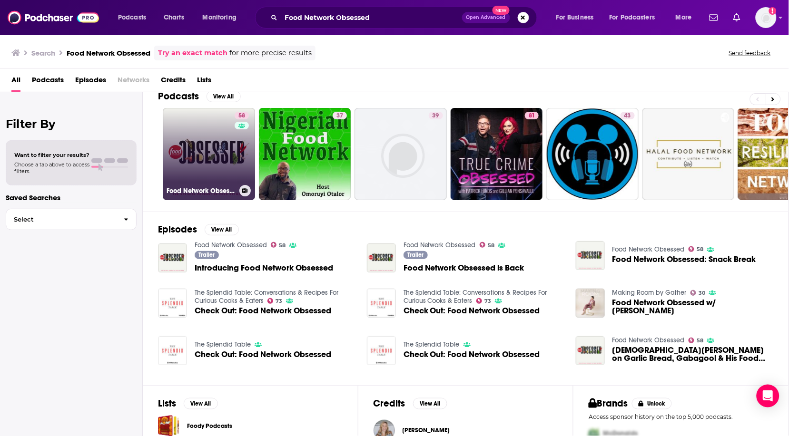
click at [213, 138] on link "58 Food Network Obsessed" at bounding box center [209, 154] width 92 height 92
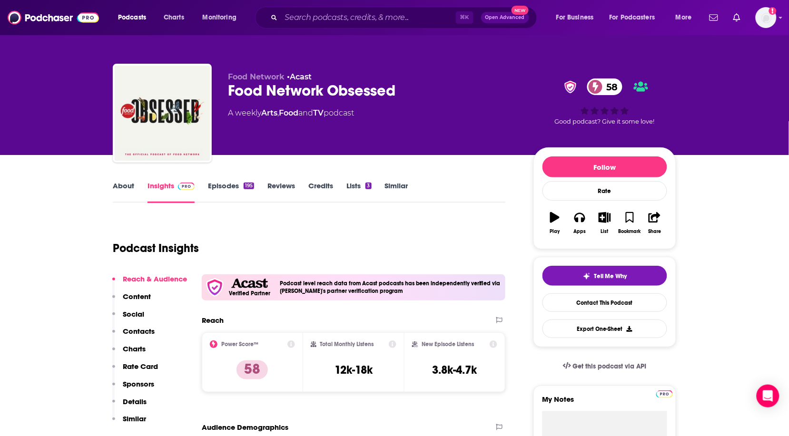
click at [128, 186] on link "About" at bounding box center [123, 192] width 21 height 22
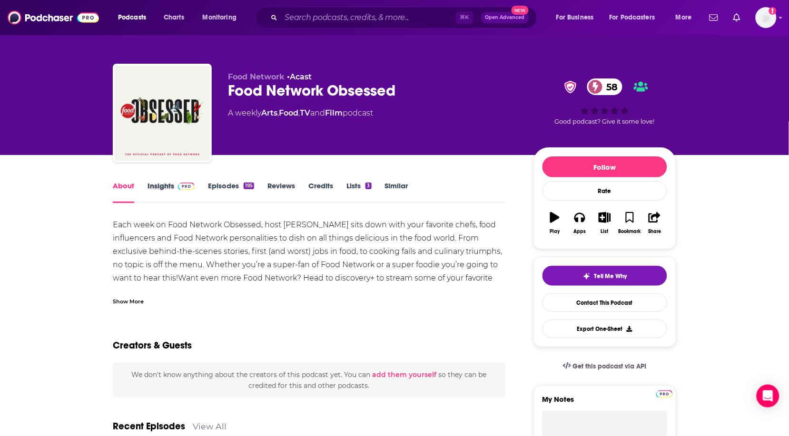
click at [207, 186] on div "Insights" at bounding box center [178, 192] width 60 height 22
click at [213, 186] on link "Episodes 195" at bounding box center [231, 192] width 46 height 22
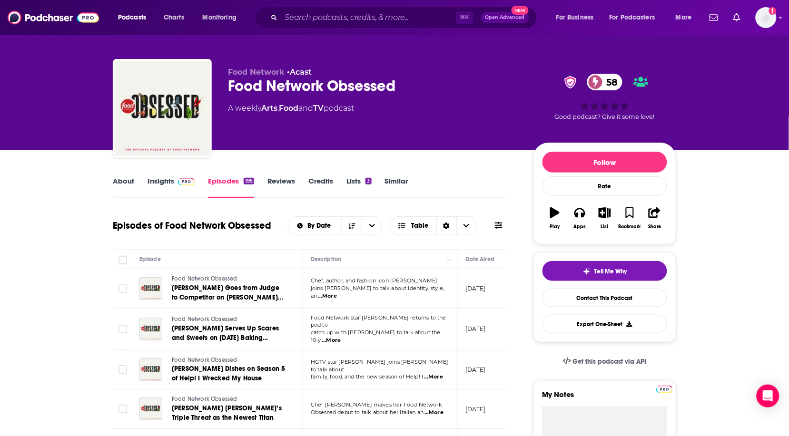
scroll to position [9, 0]
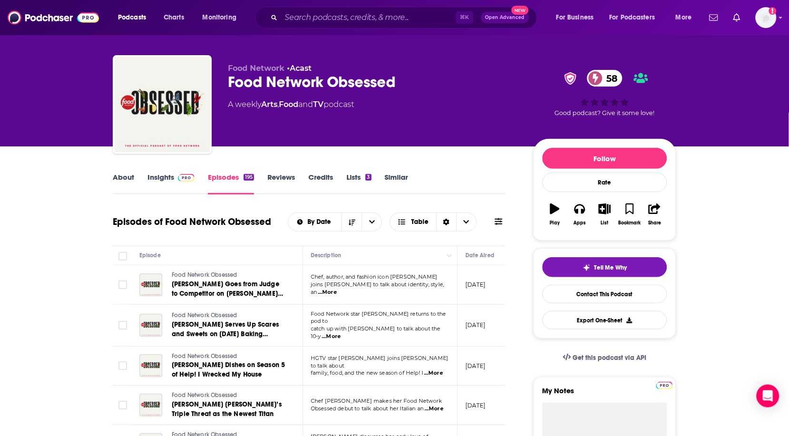
click at [167, 173] on link "Insights" at bounding box center [171, 184] width 47 height 22
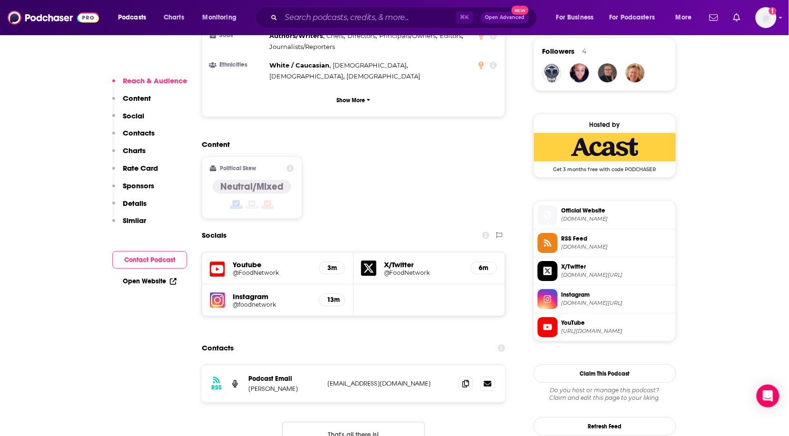
scroll to position [811, 0]
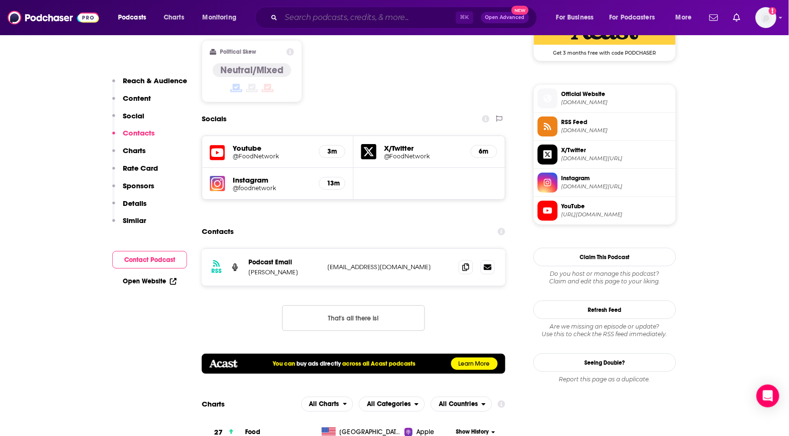
click at [351, 19] on input "Search podcasts, credits, & more..." at bounding box center [368, 17] width 175 height 15
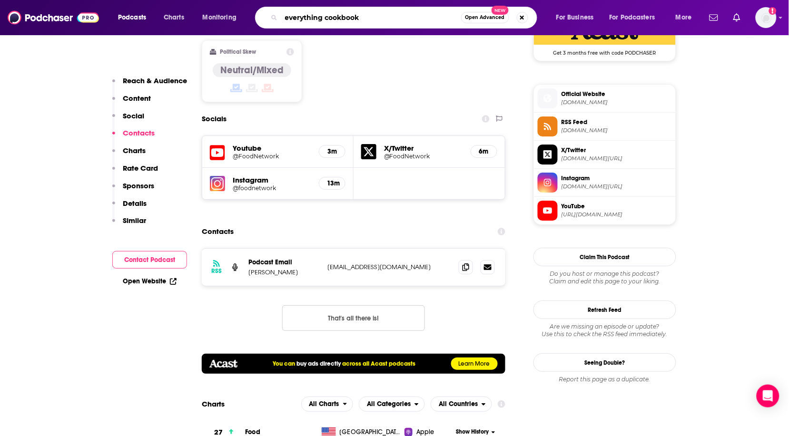
type input "everything cookbooks"
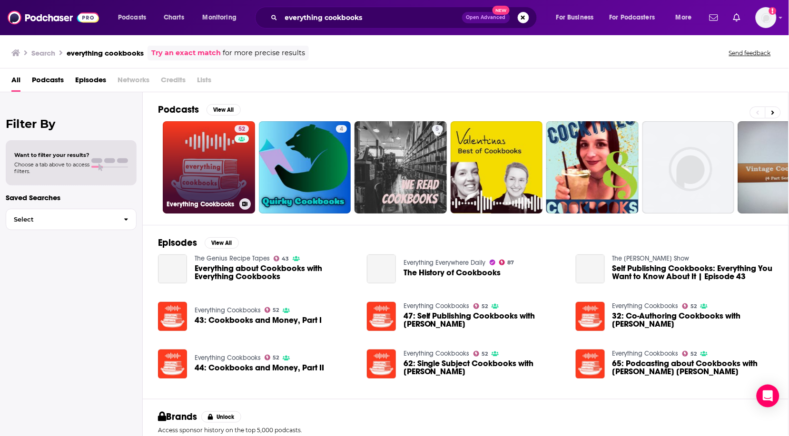
scroll to position [1, 0]
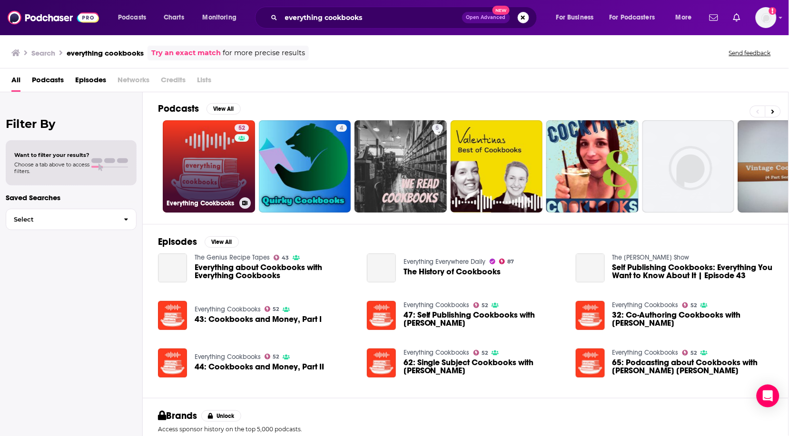
click at [215, 149] on link "52 Everything Cookbooks" at bounding box center [209, 166] width 92 height 92
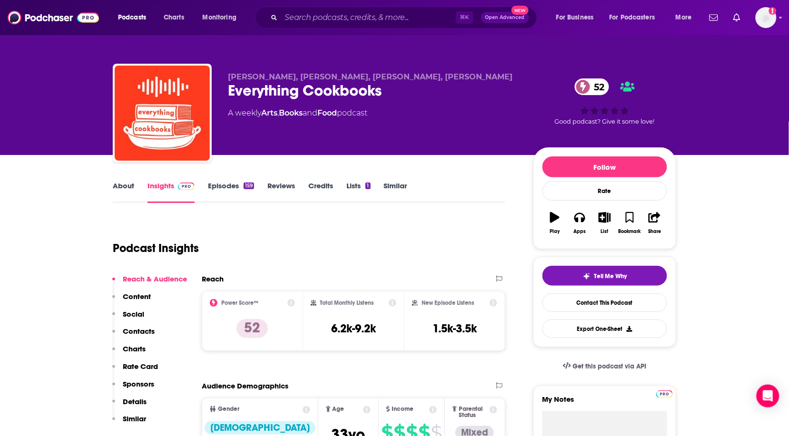
click at [116, 181] on link "About" at bounding box center [123, 192] width 21 height 22
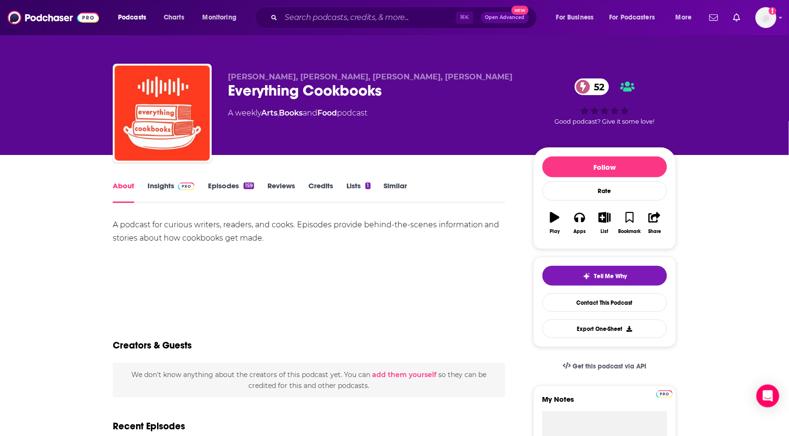
scroll to position [0, 0]
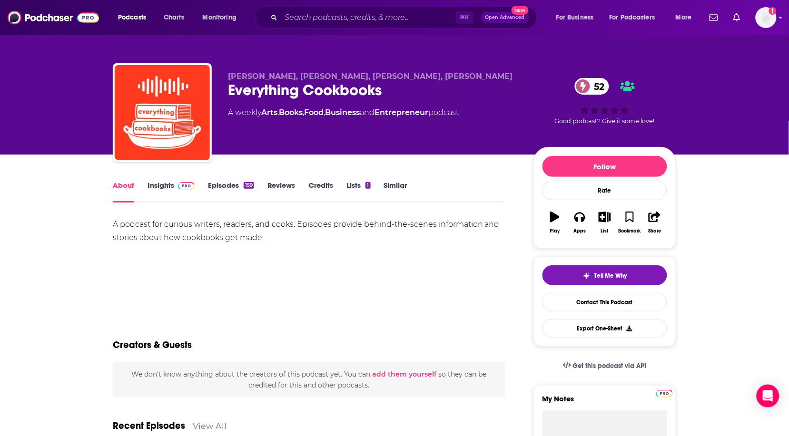
click at [150, 183] on link "Insights" at bounding box center [171, 192] width 47 height 22
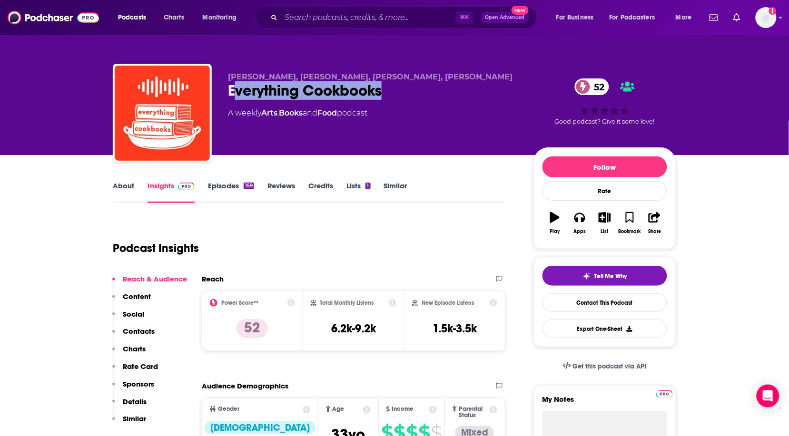
drag, startPoint x: 232, startPoint y: 90, endPoint x: 396, endPoint y: 88, distance: 164.2
click at [421, 88] on div "Everything Cookbooks 52" at bounding box center [373, 90] width 290 height 19
click at [395, 88] on div "Everything Cookbooks 52" at bounding box center [373, 90] width 290 height 19
drag, startPoint x: 335, startPoint y: 88, endPoint x: 227, endPoint y: 91, distance: 107.6
click at [228, 91] on div "Everything Cookbooks 52" at bounding box center [373, 90] width 290 height 19
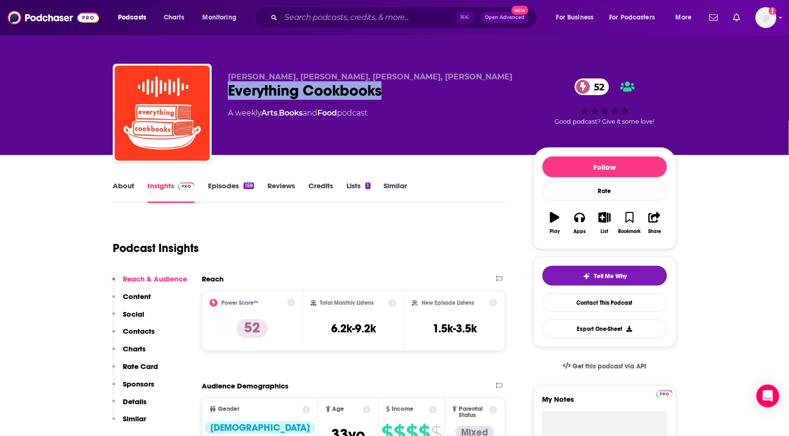
copy h2 "Everything Cookbooks"
click at [391, 82] on div "Everything Cookbooks 52" at bounding box center [373, 90] width 290 height 19
drag, startPoint x: 297, startPoint y: 87, endPoint x: 226, endPoint y: 80, distance: 71.7
click at [226, 86] on div "[PERSON_NAME], [PERSON_NAME], [PERSON_NAME], [PERSON_NAME] Everything Cookbooks…" at bounding box center [395, 115] width 564 height 103
copy h2 "Everything Cookbooks"
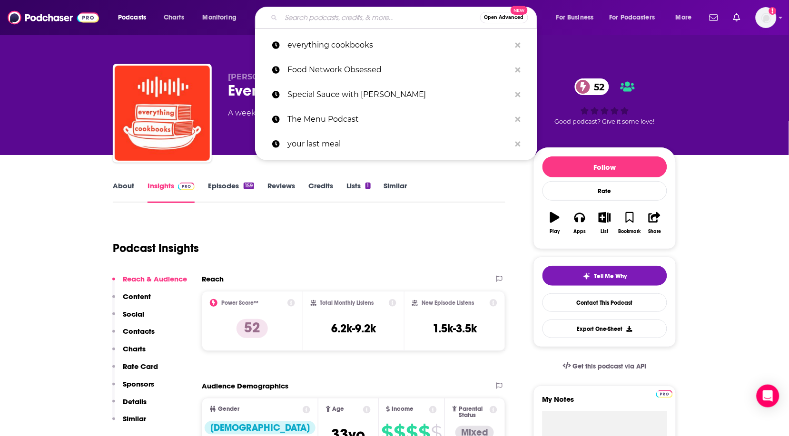
click at [366, 13] on input "Search podcasts, credits, & more..." at bounding box center [380, 17] width 199 height 15
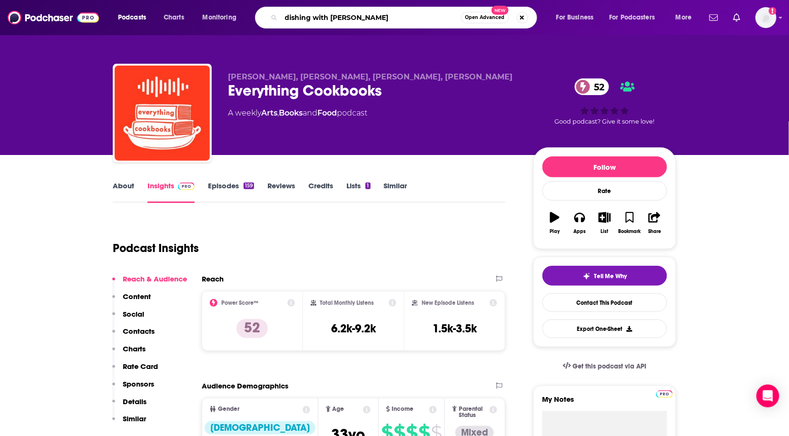
type input "dishing with [PERSON_NAME]"
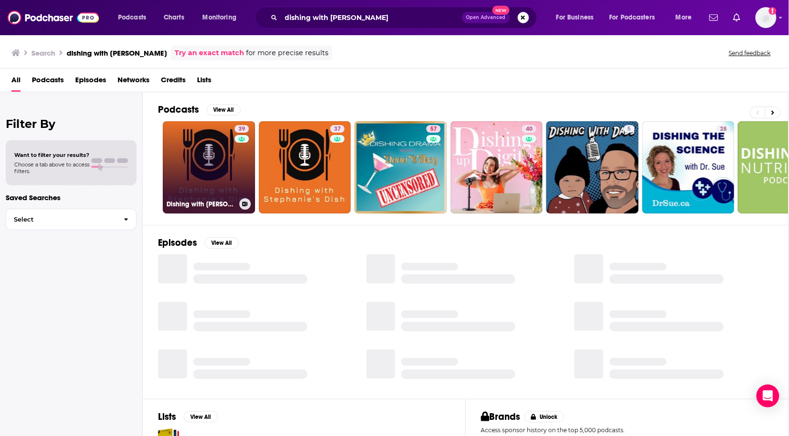
click at [208, 145] on link "39 Dishing with [PERSON_NAME]'s Dish" at bounding box center [209, 167] width 92 height 92
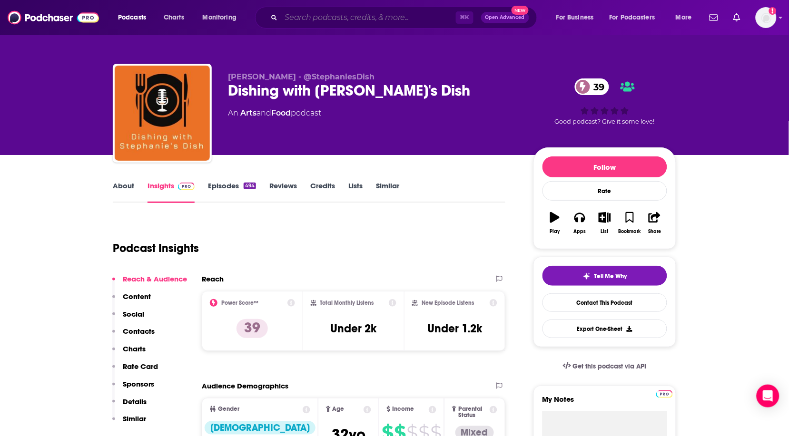
click at [353, 17] on input "Search podcasts, credits, & more..." at bounding box center [368, 17] width 175 height 15
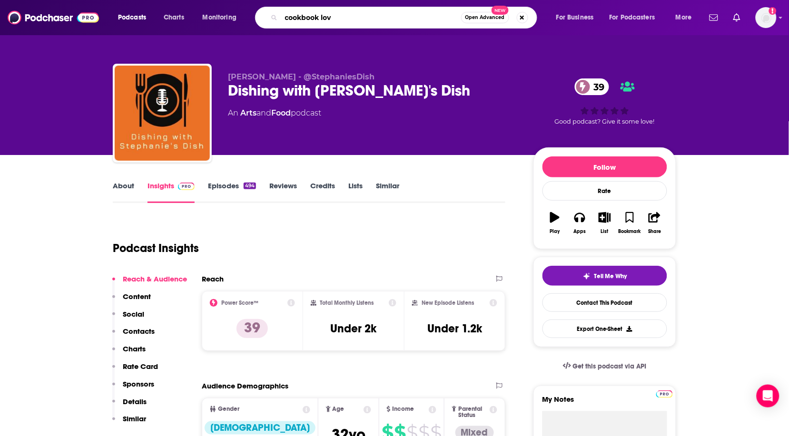
type input "cookbook love"
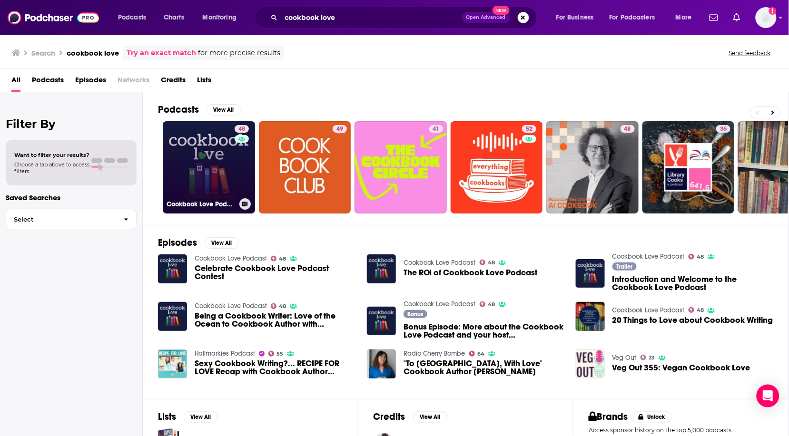
click at [210, 159] on link "48 Cookbook Love Podcast" at bounding box center [209, 167] width 92 height 92
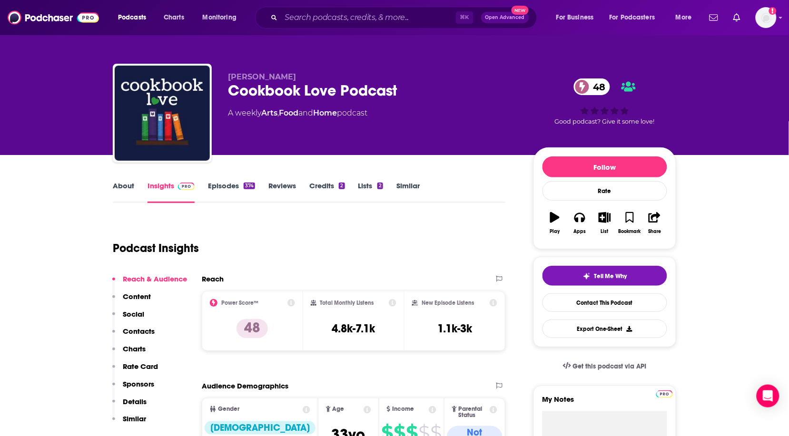
click at [121, 190] on link "About" at bounding box center [123, 192] width 21 height 22
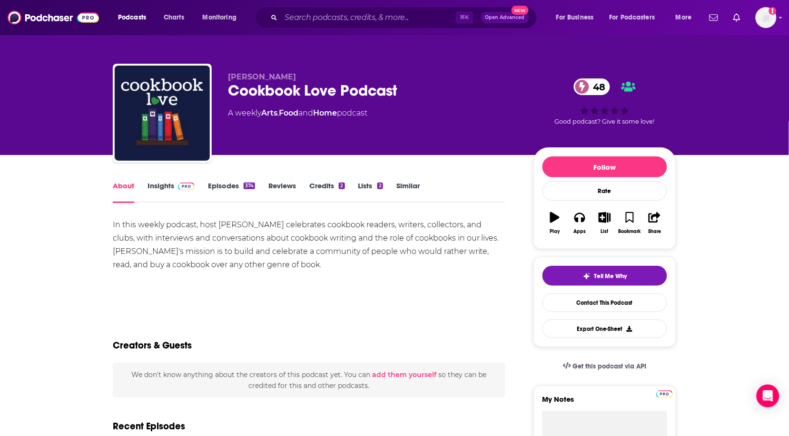
click at [357, 88] on div "Cookbook Love Podcast 48" at bounding box center [373, 90] width 290 height 19
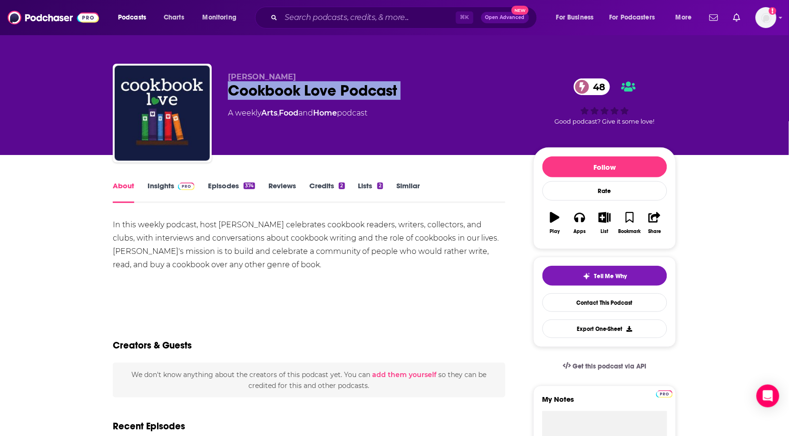
click at [357, 88] on div "Cookbook Love Podcast 48" at bounding box center [373, 90] width 290 height 19
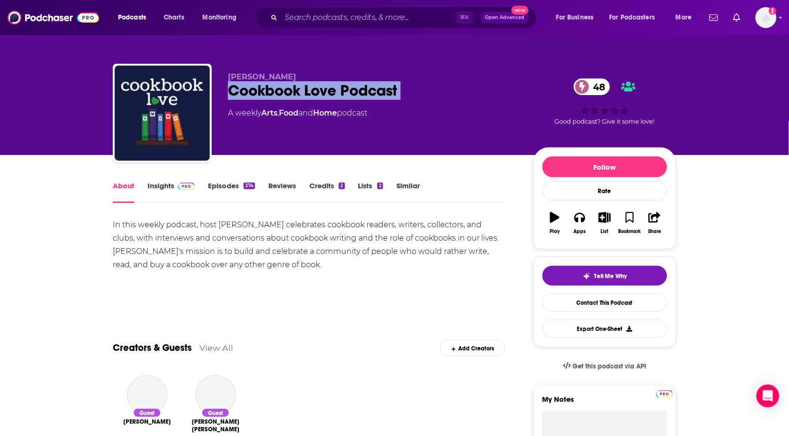
copy div "Cookbook Love Podcast 48"
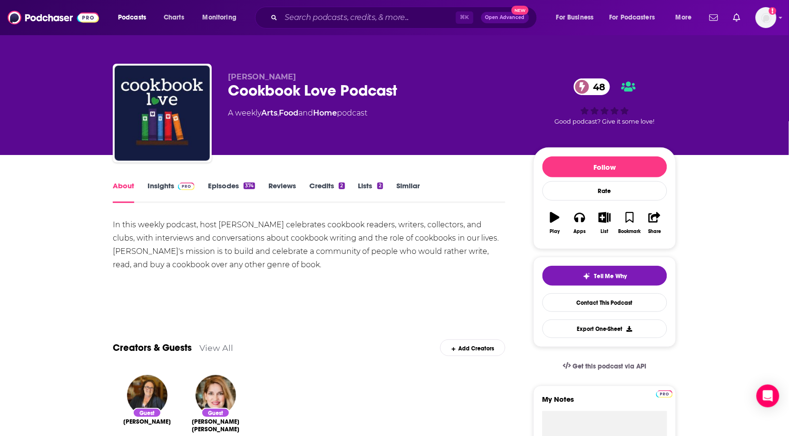
click at [160, 180] on div "About Insights Episodes 374 Reviews Credits 2 Lists 2 Similar" at bounding box center [309, 191] width 393 height 23
click at [147, 188] on div "About Insights Episodes 374 Reviews Credits 2 Lists 2 Similar" at bounding box center [309, 191] width 393 height 23
click at [167, 188] on link "Insights" at bounding box center [171, 192] width 47 height 22
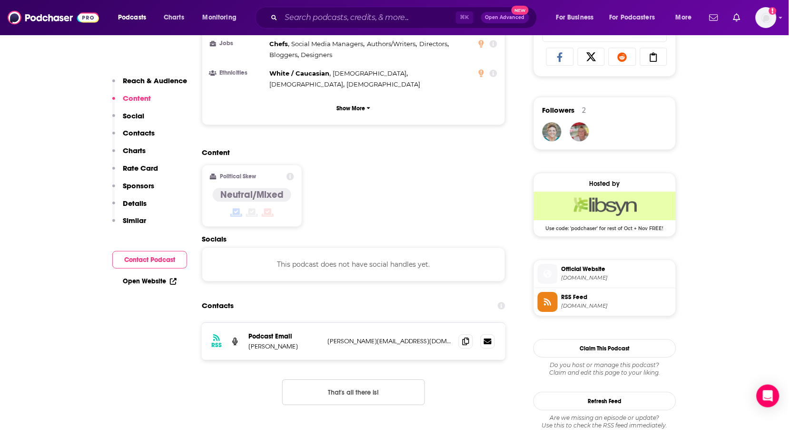
scroll to position [640, 0]
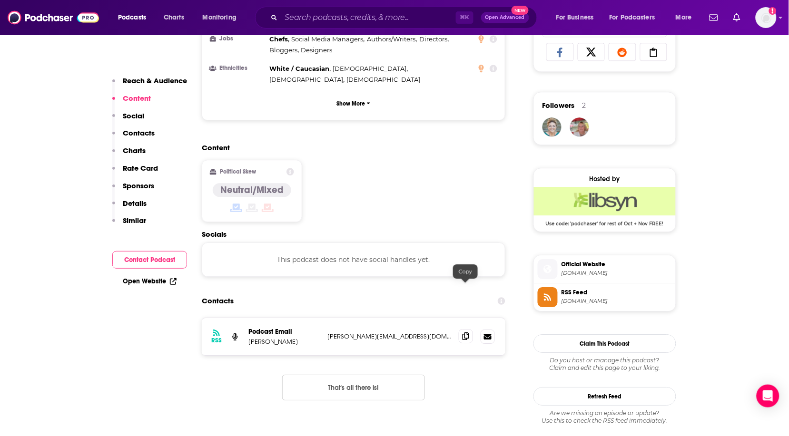
click at [463, 333] on icon at bounding box center [466, 337] width 7 height 8
